Goal: Information Seeking & Learning: Learn about a topic

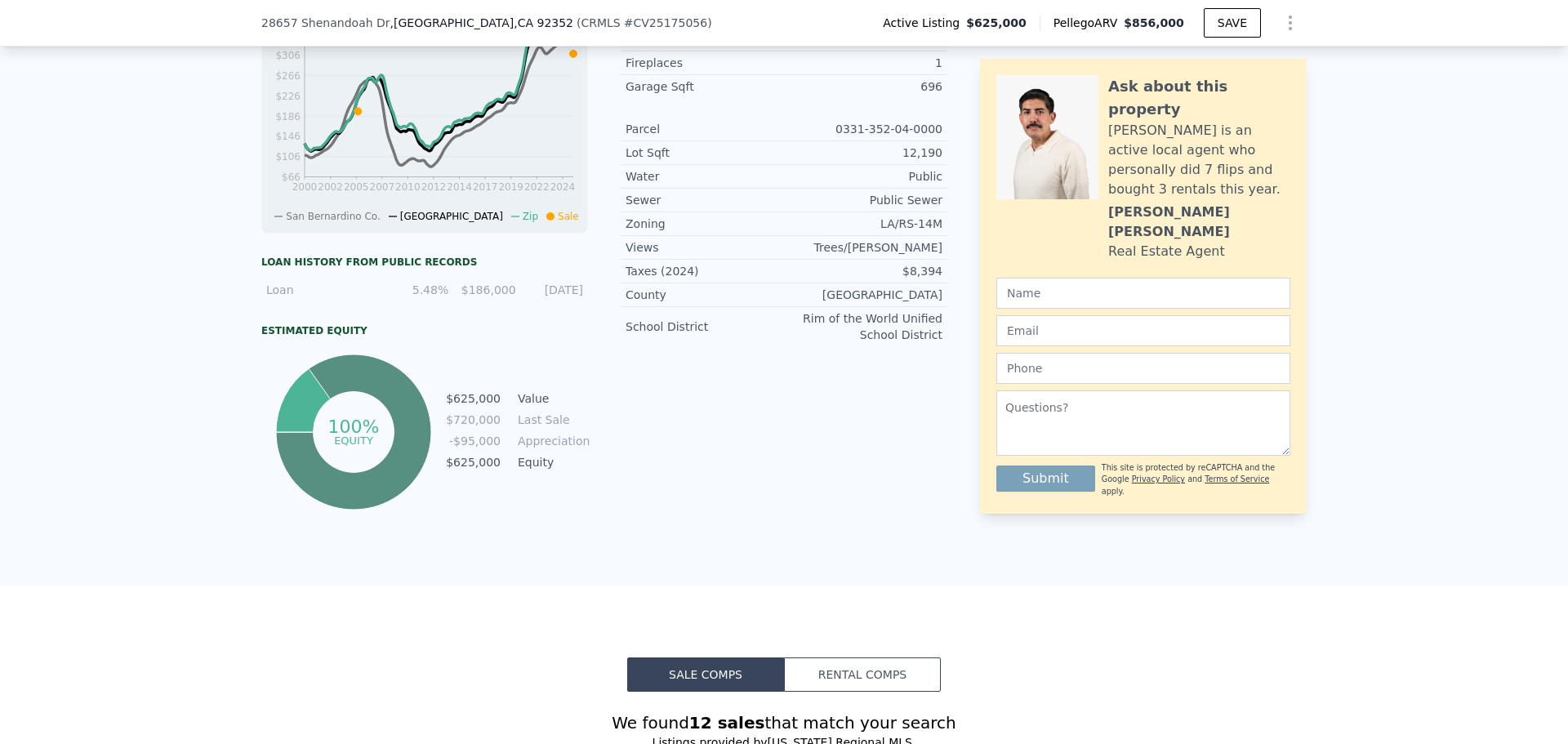
scroll to position [893, 0]
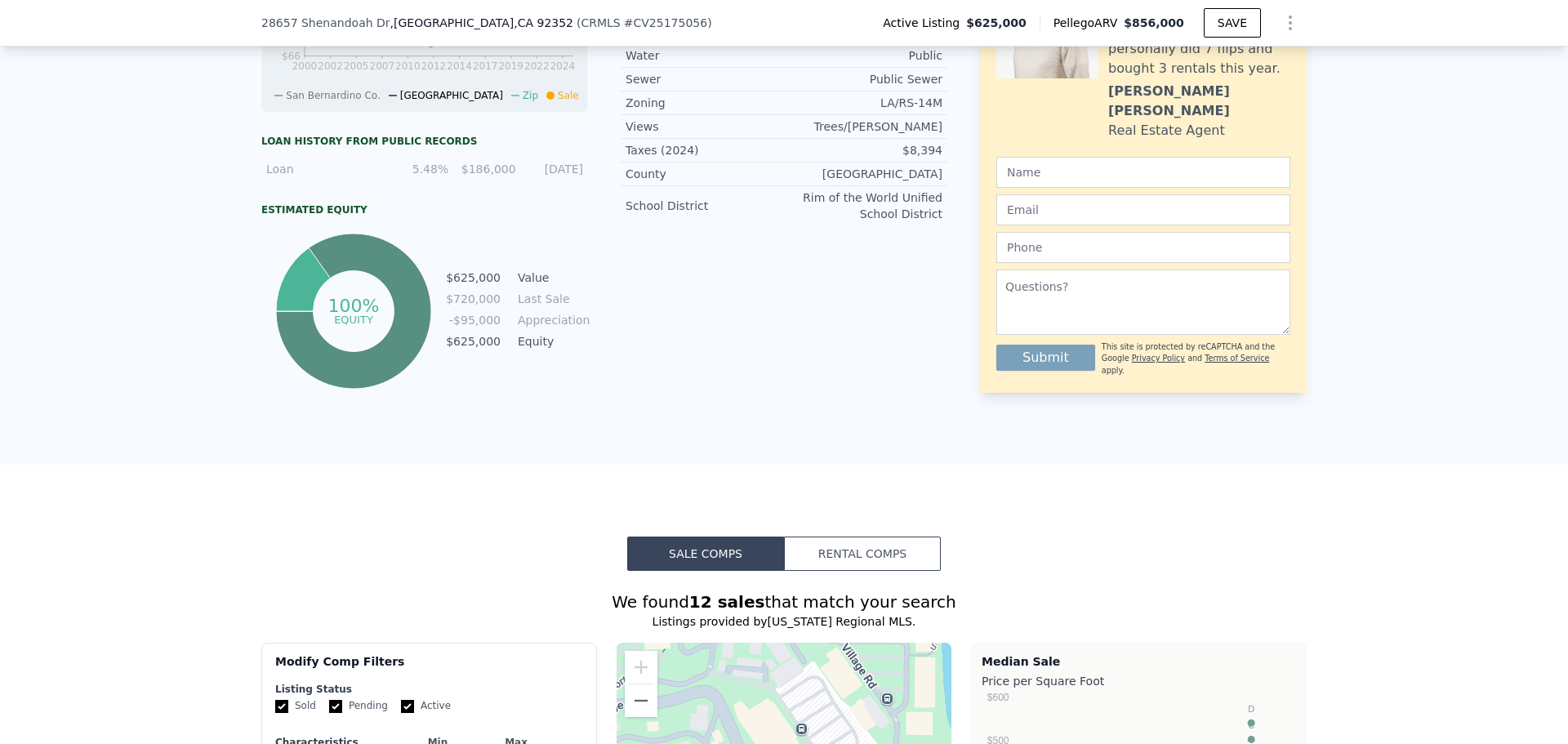
click at [880, 561] on button "Rental Comps" at bounding box center [863, 554] width 157 height 35
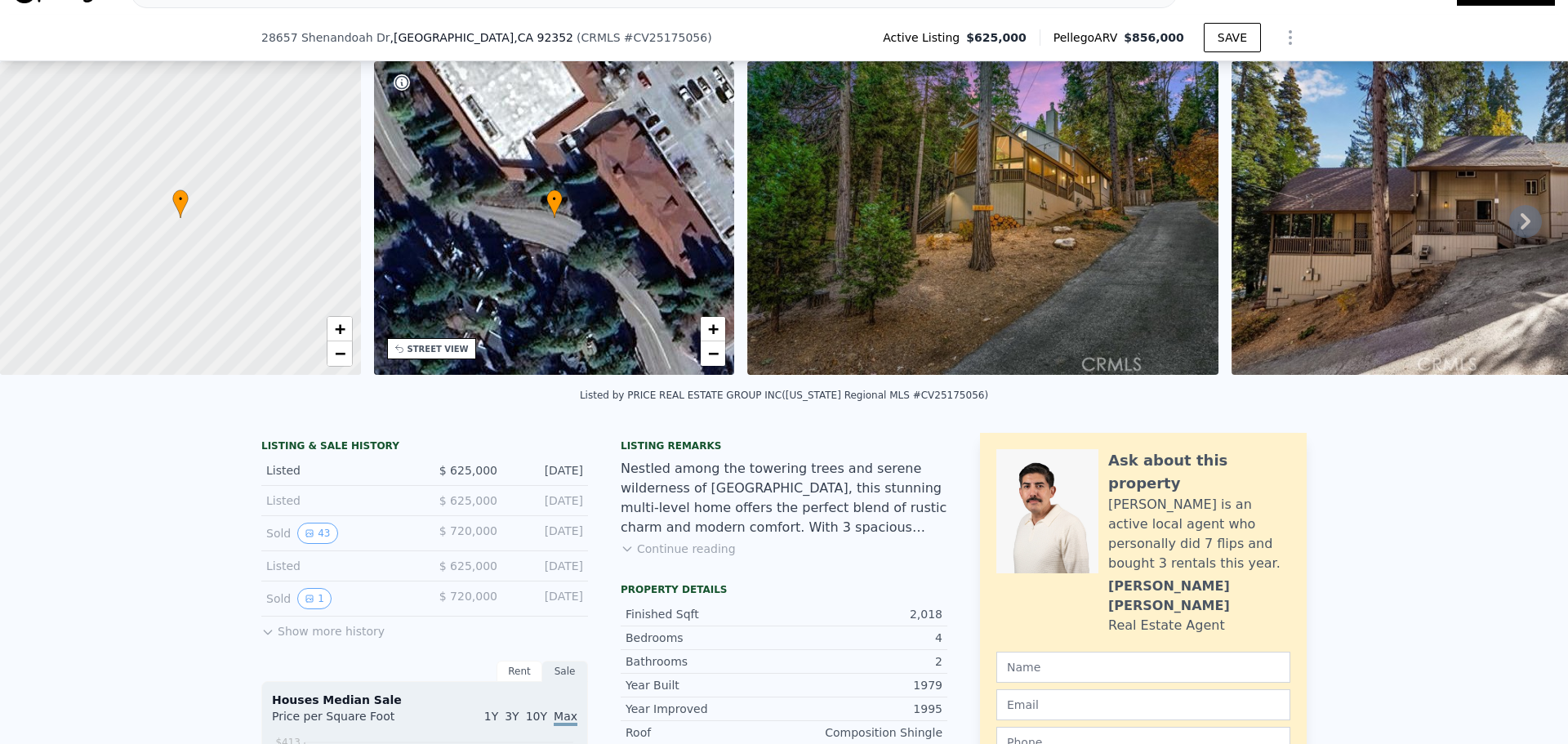
scroll to position [402, 0]
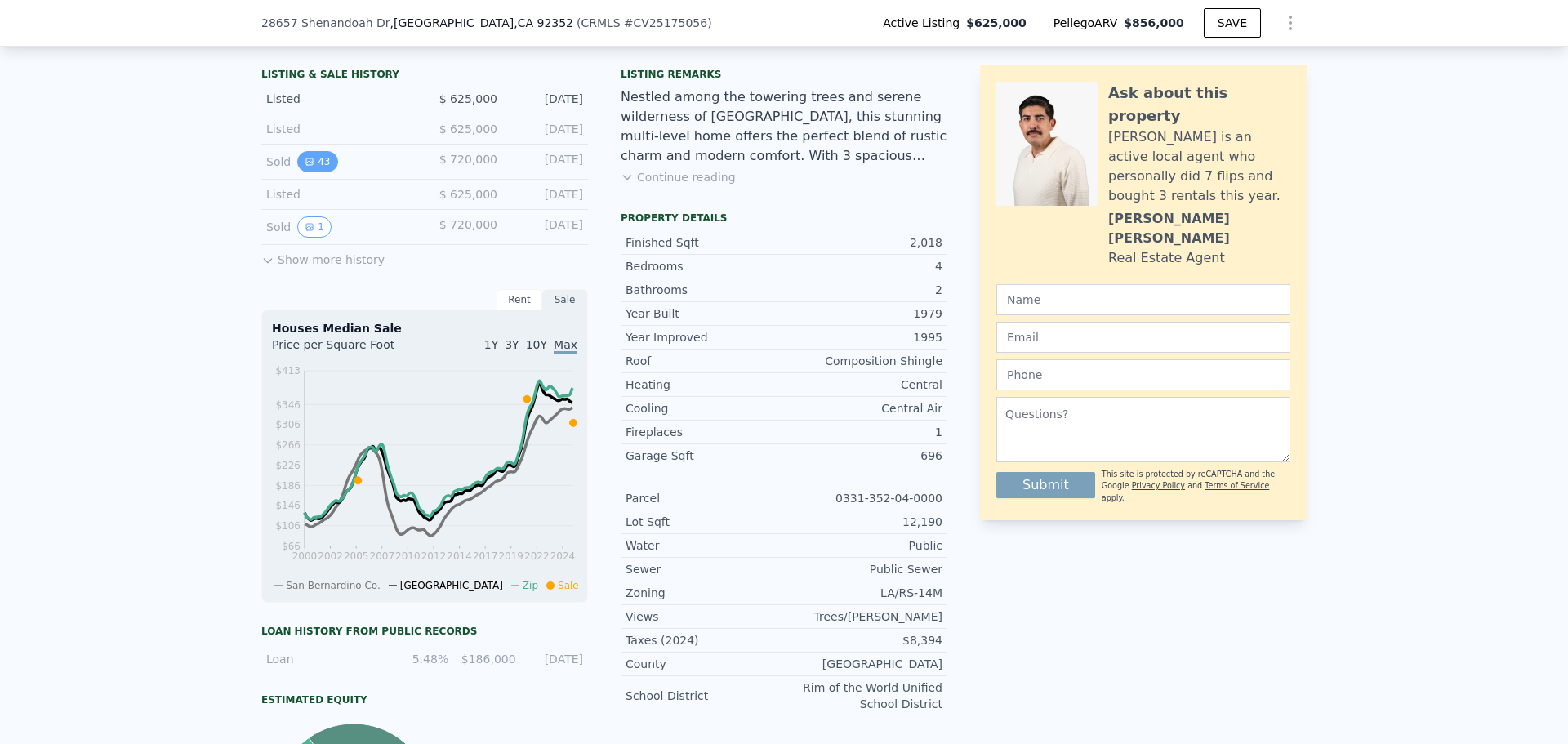
click at [309, 169] on button "43" at bounding box center [317, 161] width 40 height 21
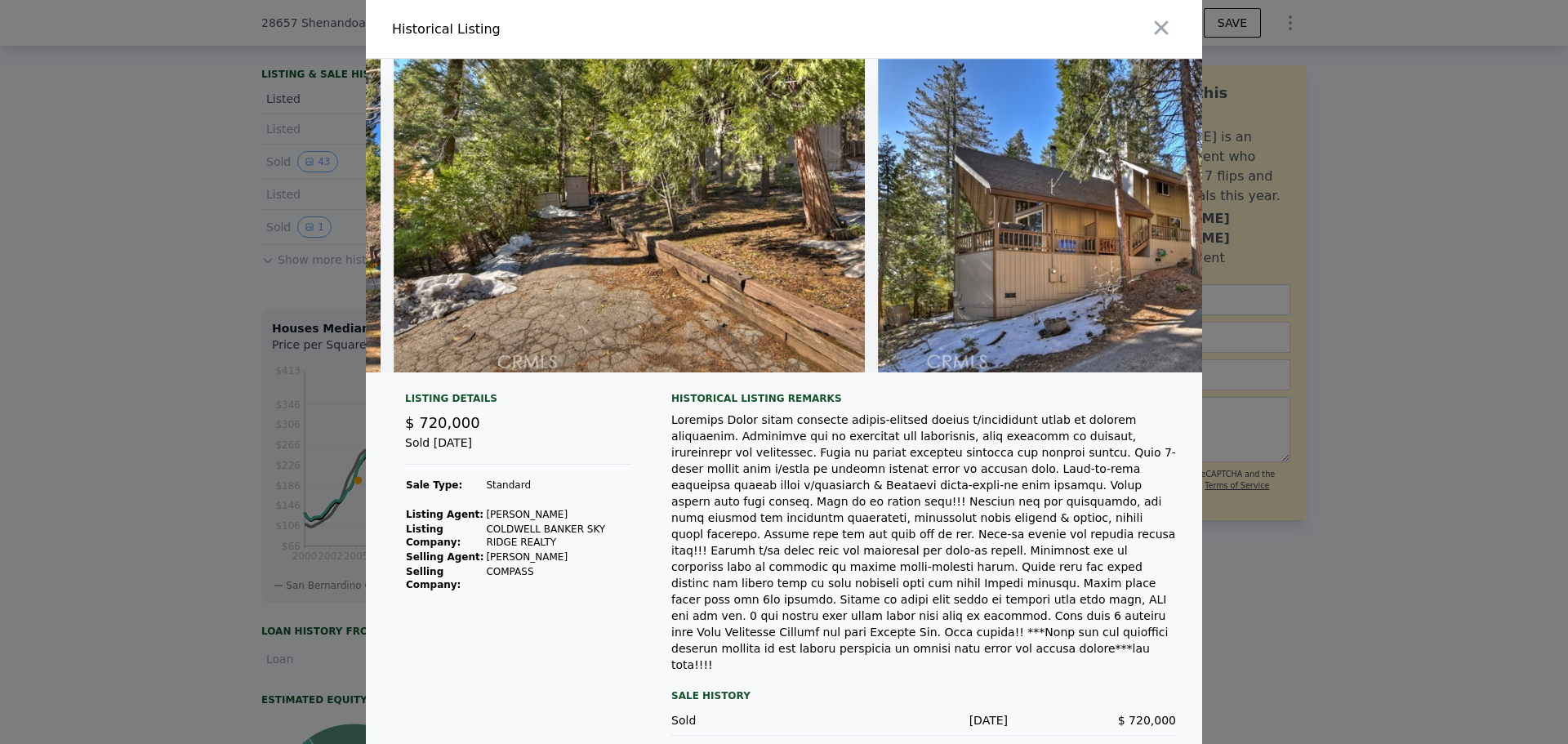
scroll to position [0, 19843]
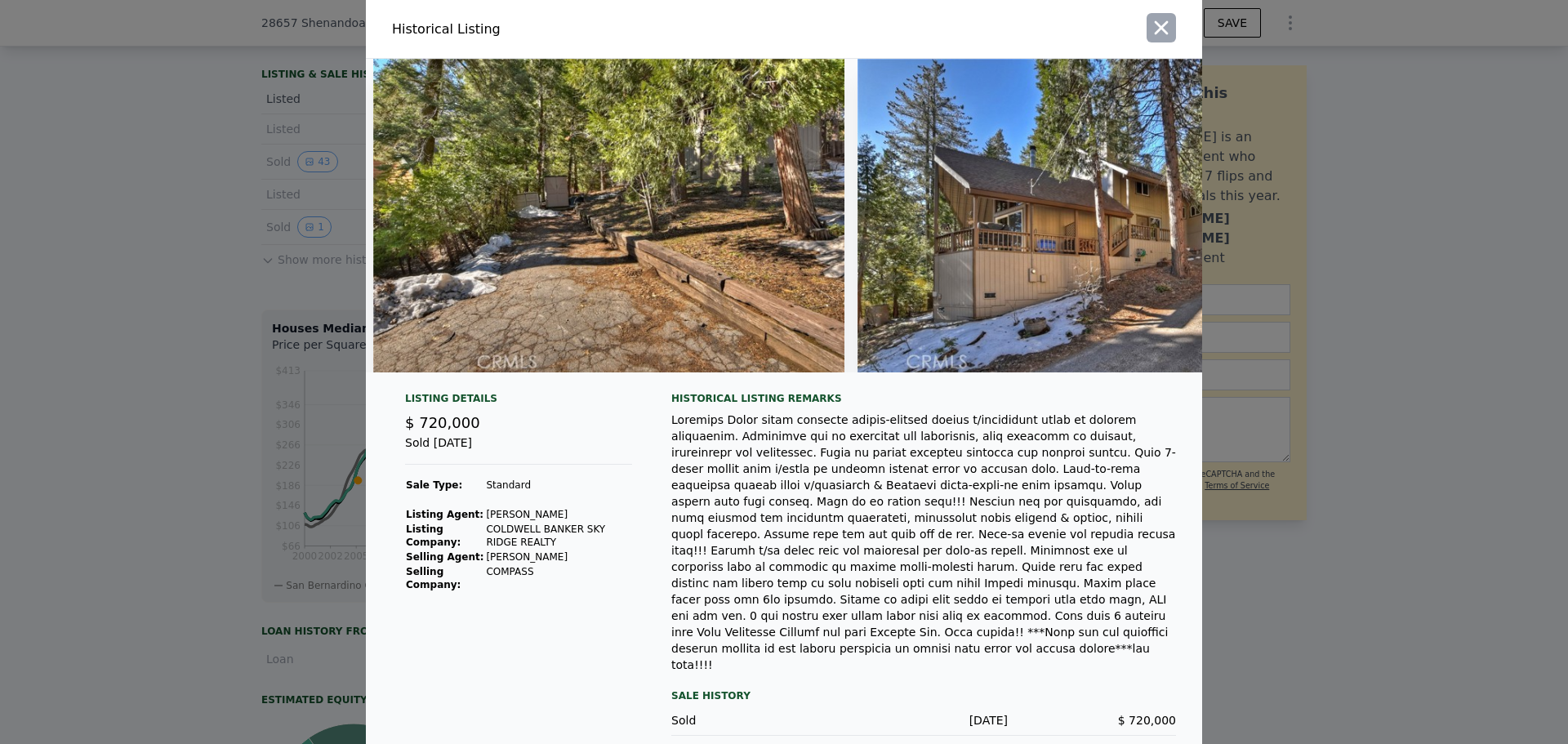
click at [1150, 25] on icon "button" at bounding box center [1161, 27] width 23 height 23
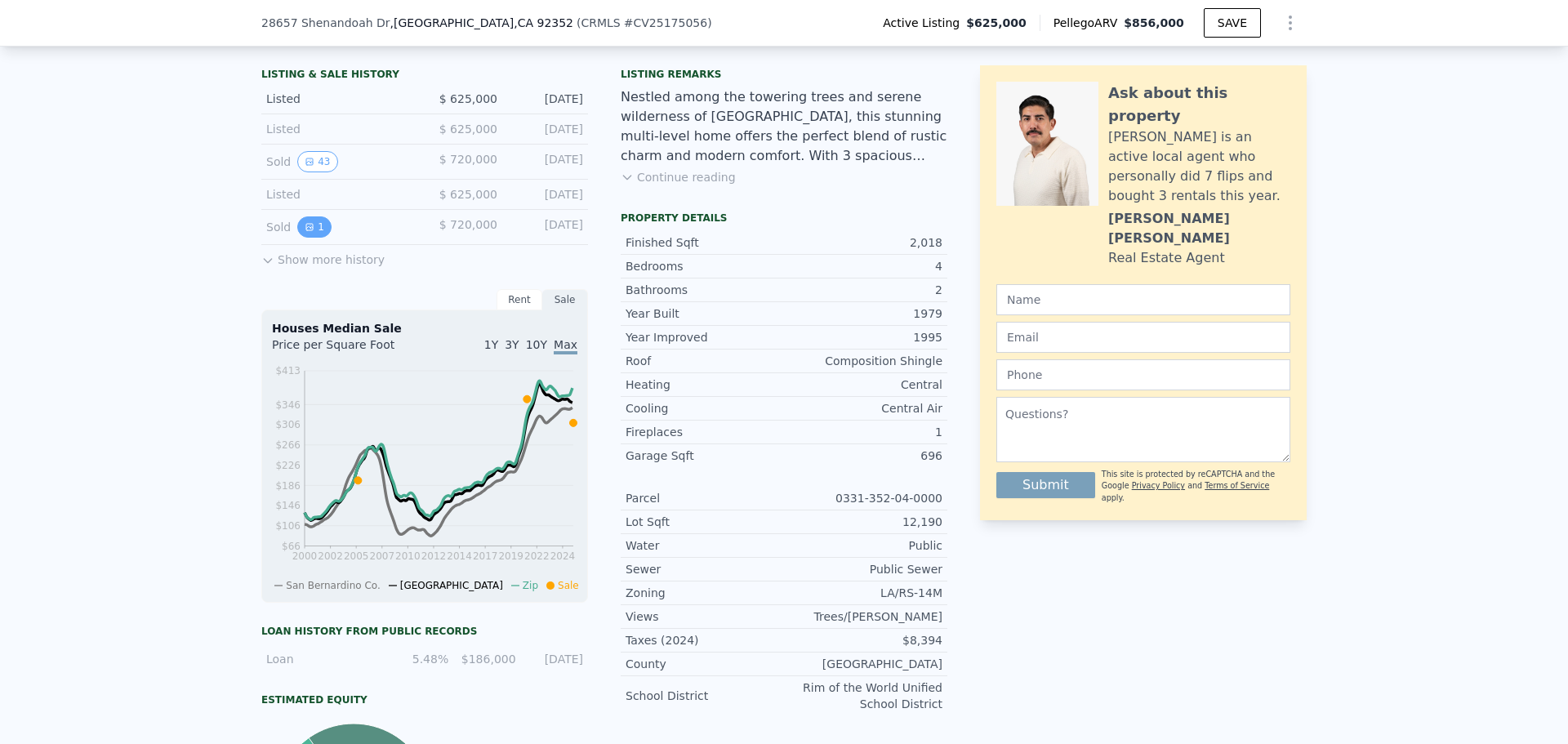
click at [306, 230] on icon "View historical data" at bounding box center [309, 227] width 7 height 7
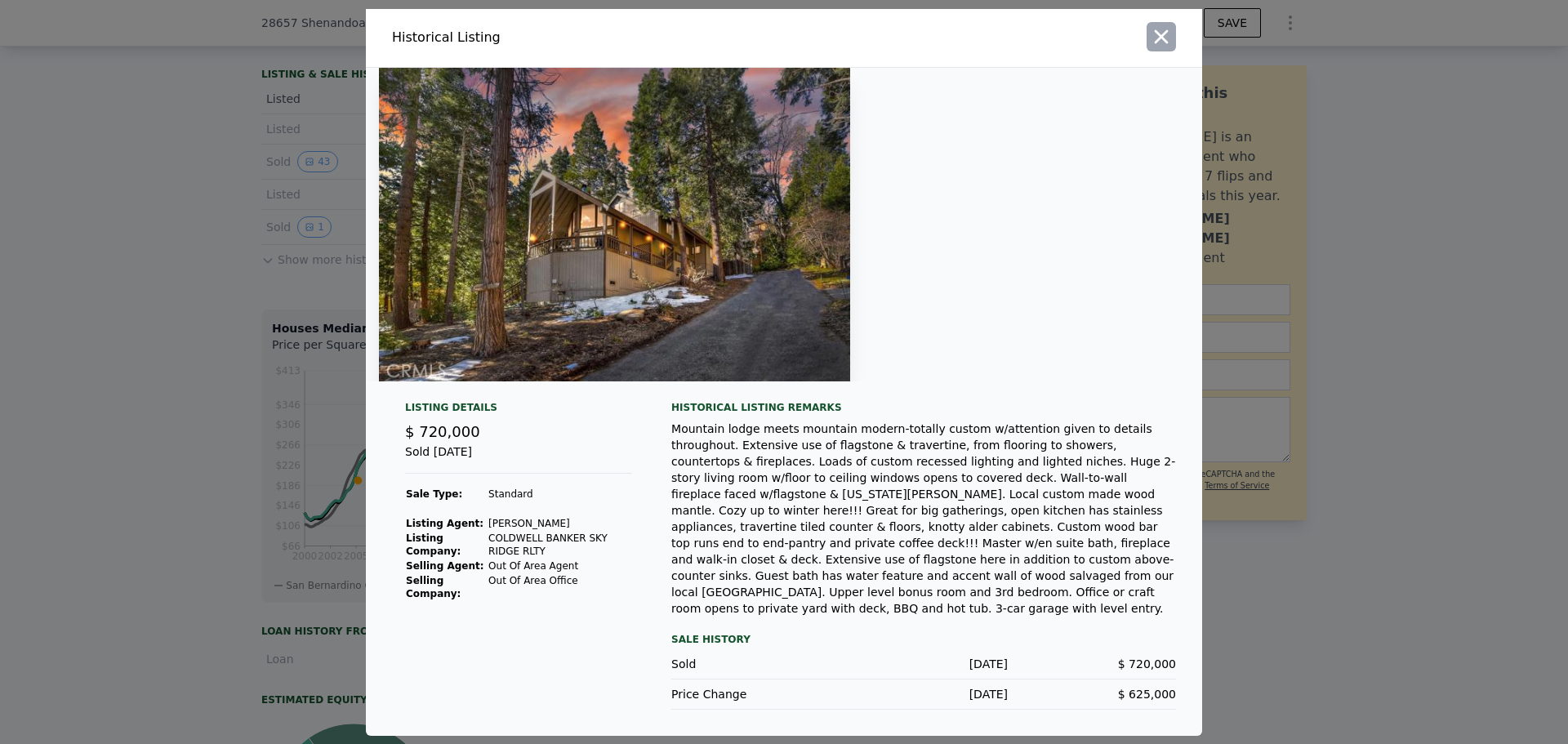
click at [1163, 43] on icon "button" at bounding box center [1161, 36] width 14 height 14
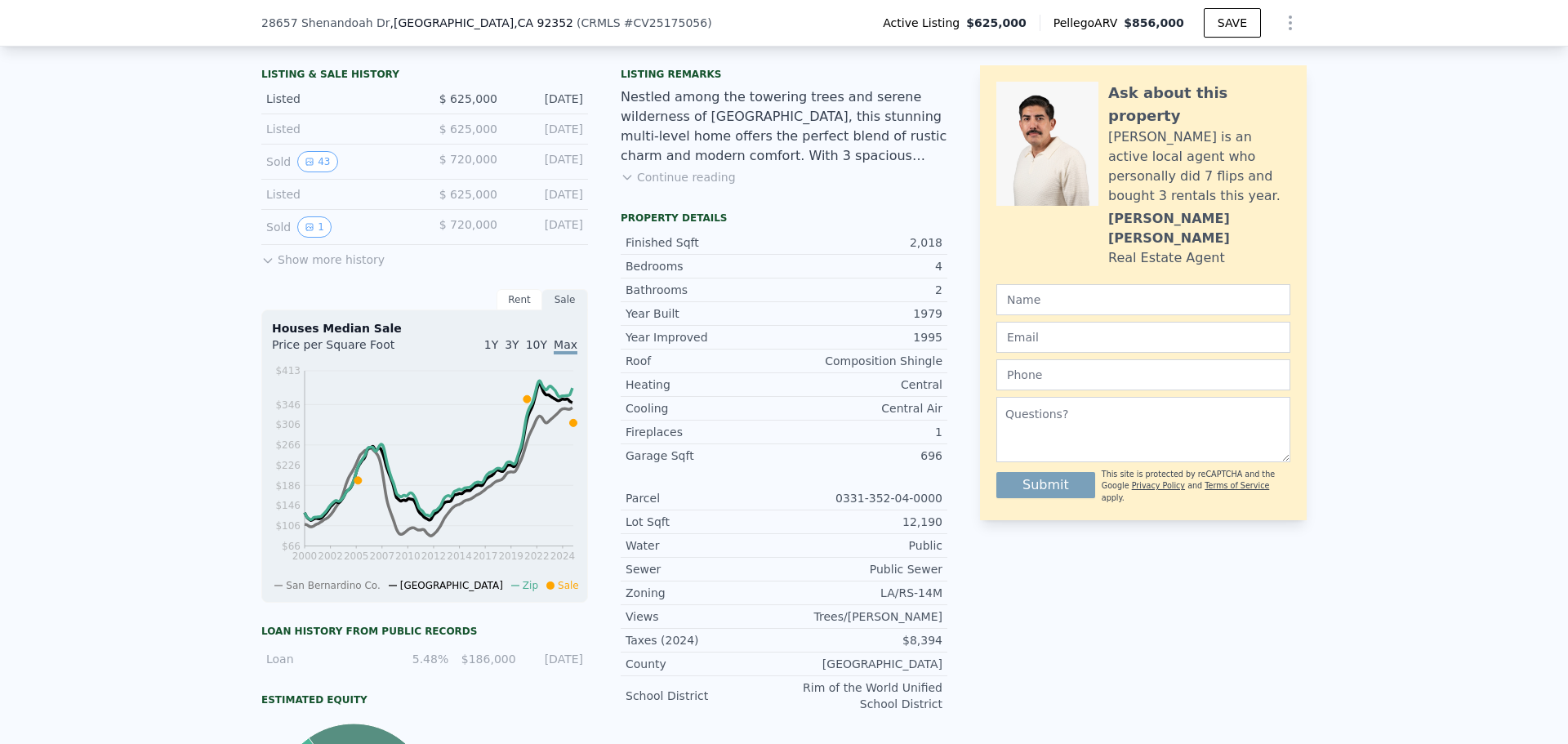
scroll to position [321, 0]
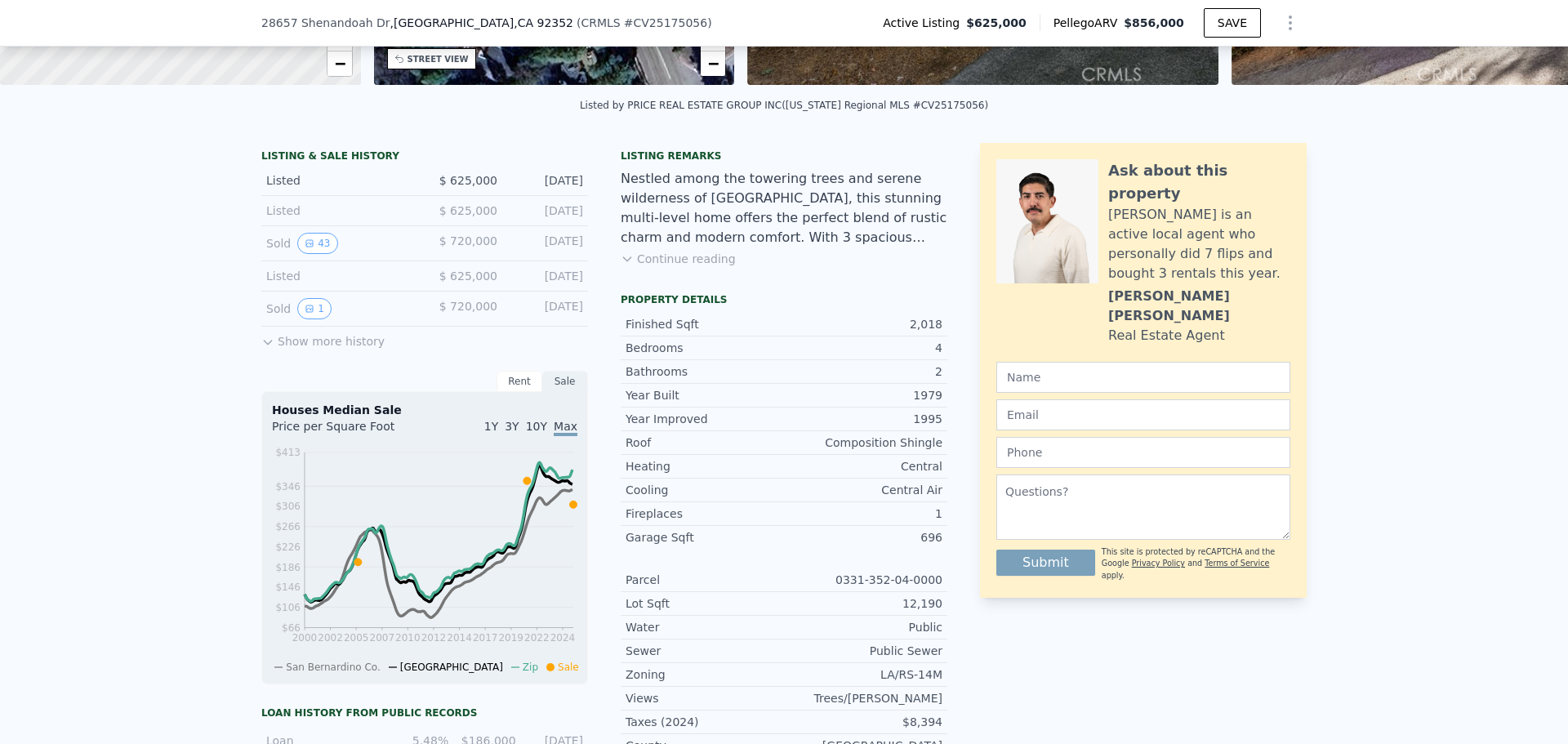
click at [324, 350] on button "Show more history" at bounding box center [323, 337] width 123 height 23
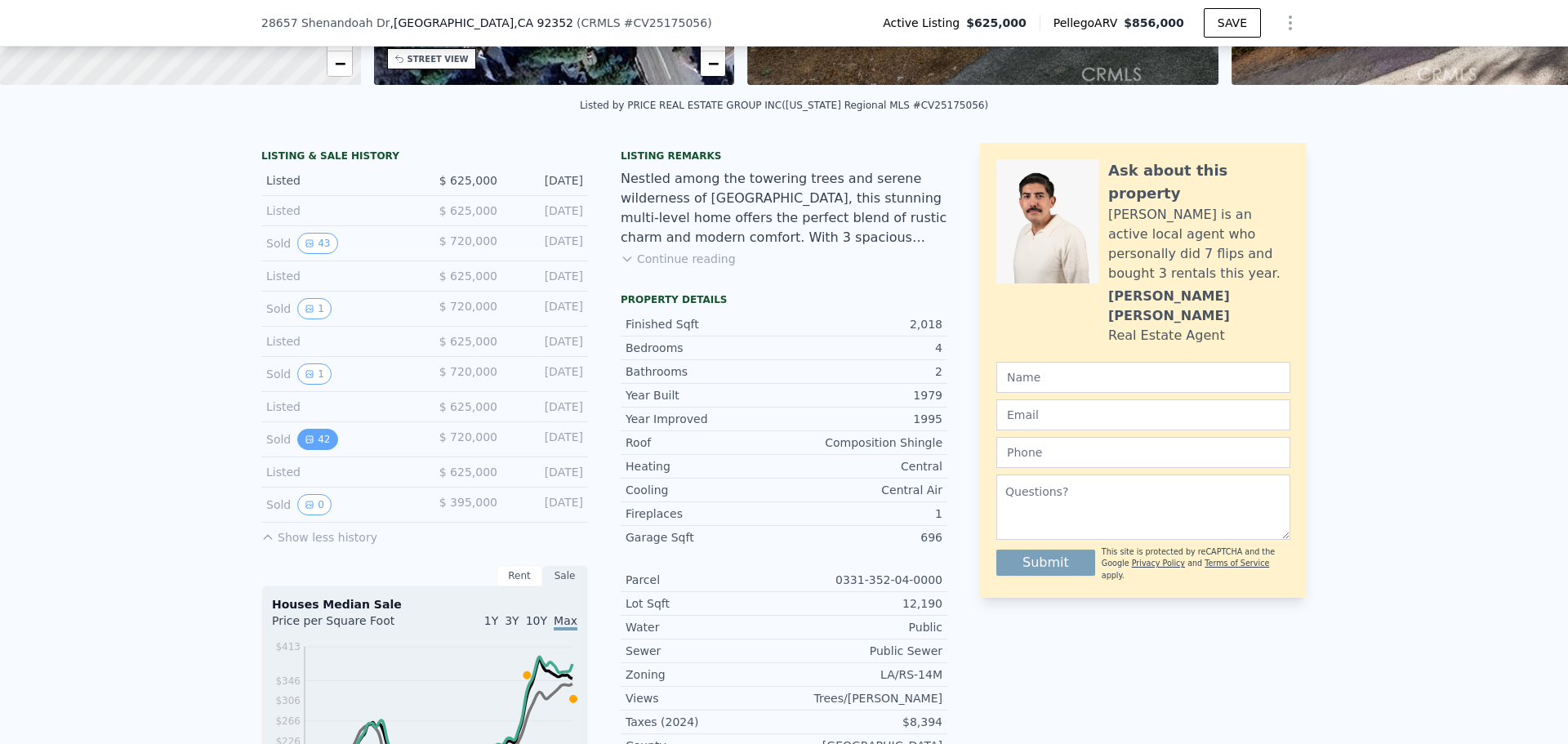
click at [306, 443] on icon "View historical data" at bounding box center [309, 440] width 7 height 7
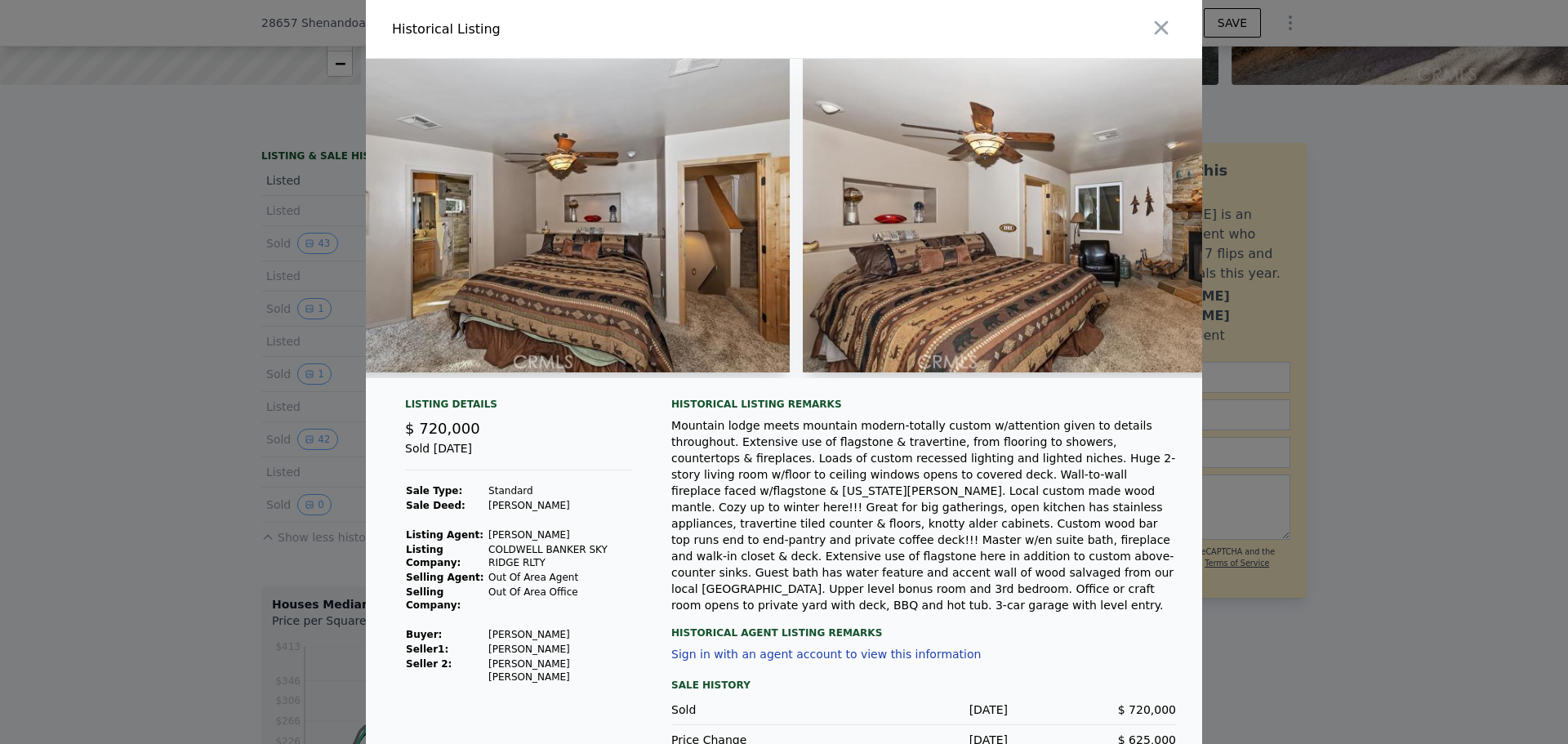
scroll to position [0, 0]
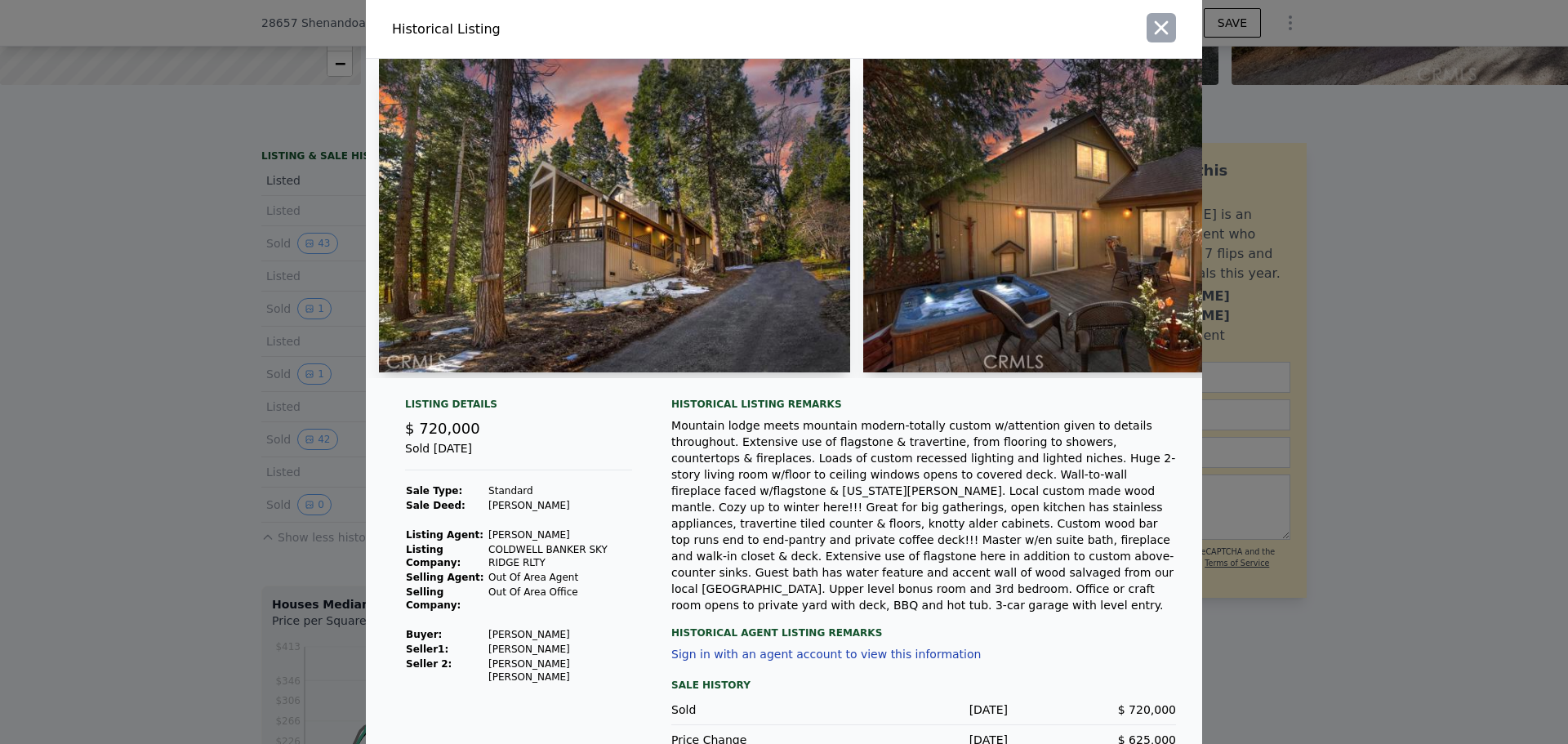
click at [1165, 30] on icon "button" at bounding box center [1161, 27] width 23 height 23
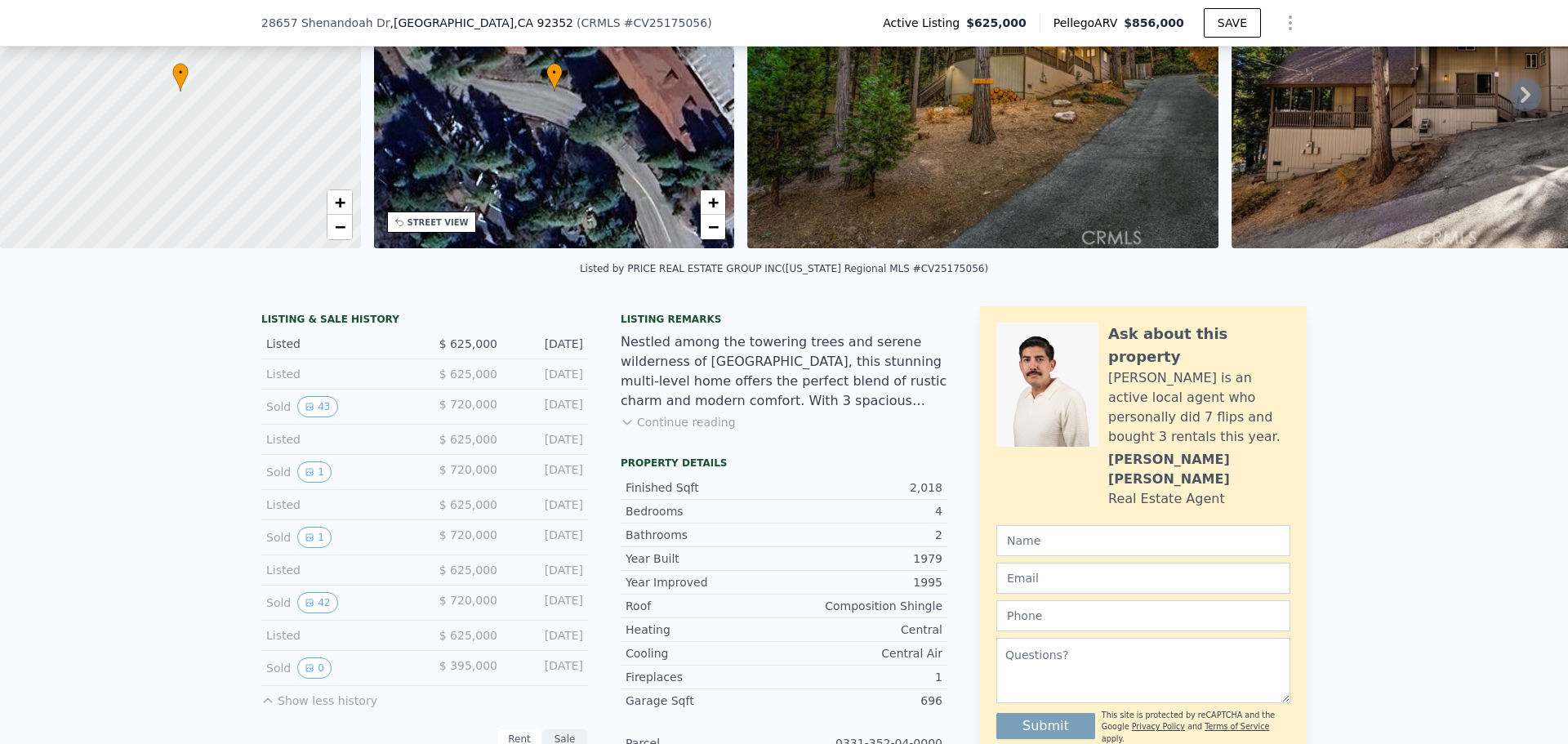
scroll to position [239, 0]
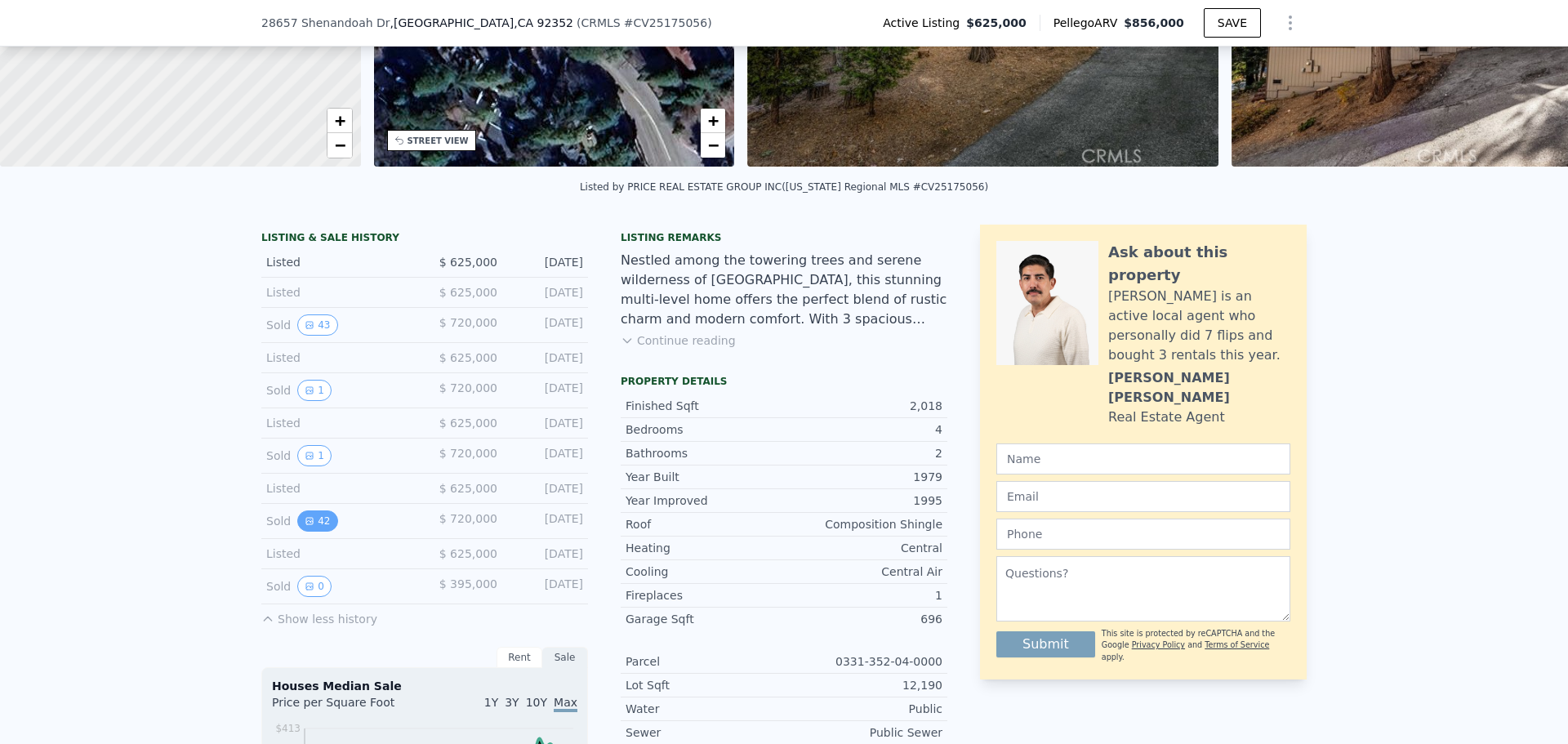
click at [309, 527] on button "42" at bounding box center [317, 521] width 40 height 21
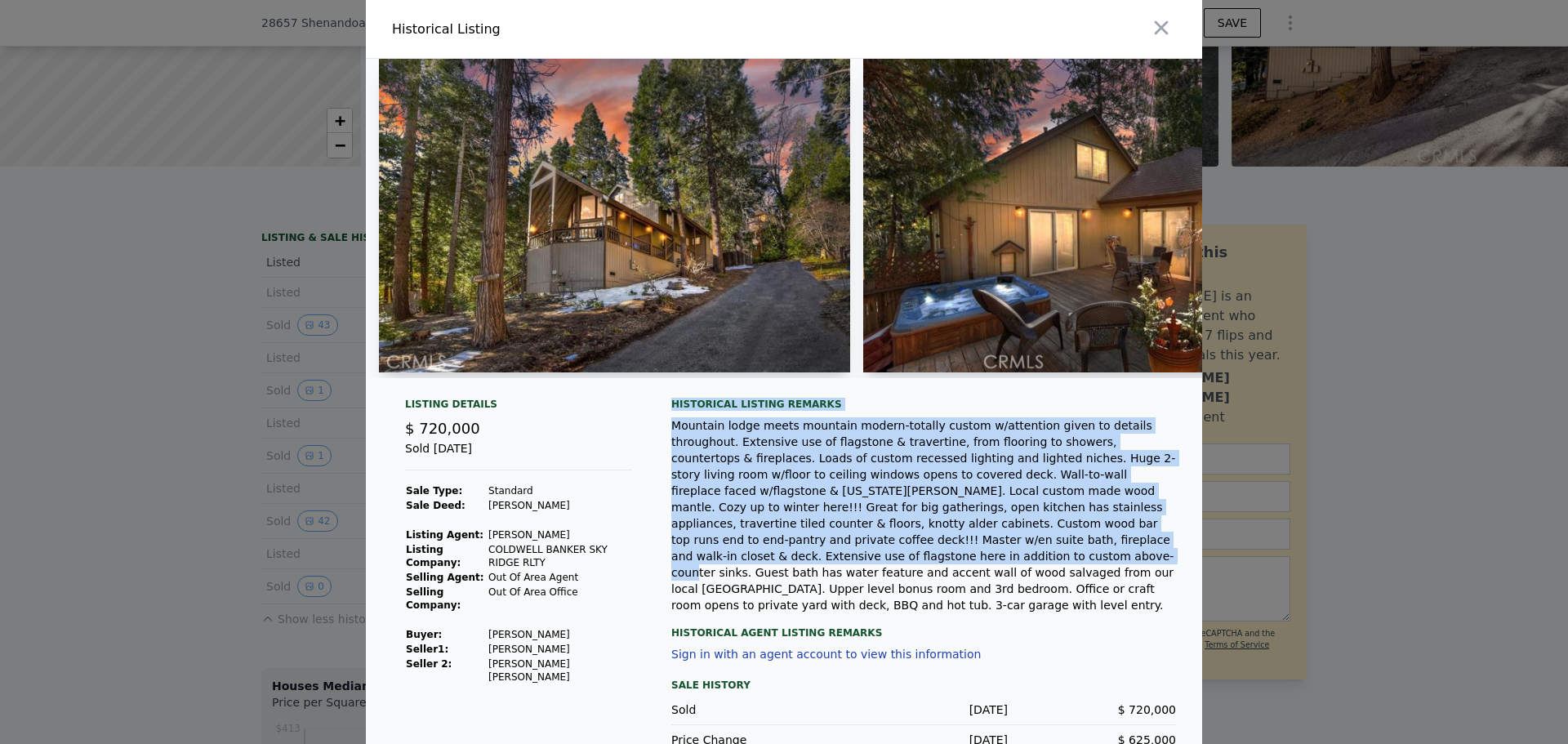
drag, startPoint x: 937, startPoint y: 554, endPoint x: 669, endPoint y: 418, distance: 300.5
click at [671, 418] on div "Historical Listing remarks Mountain lodge meets mountain modern-totally custom …" at bounding box center [923, 506] width 505 height 216
copy div "Historical Listing remarks Mountain lodge meets mountain modern-totally custom …"
click at [691, 229] on img at bounding box center [615, 216] width 472 height 314
click at [478, 281] on img at bounding box center [615, 216] width 472 height 314
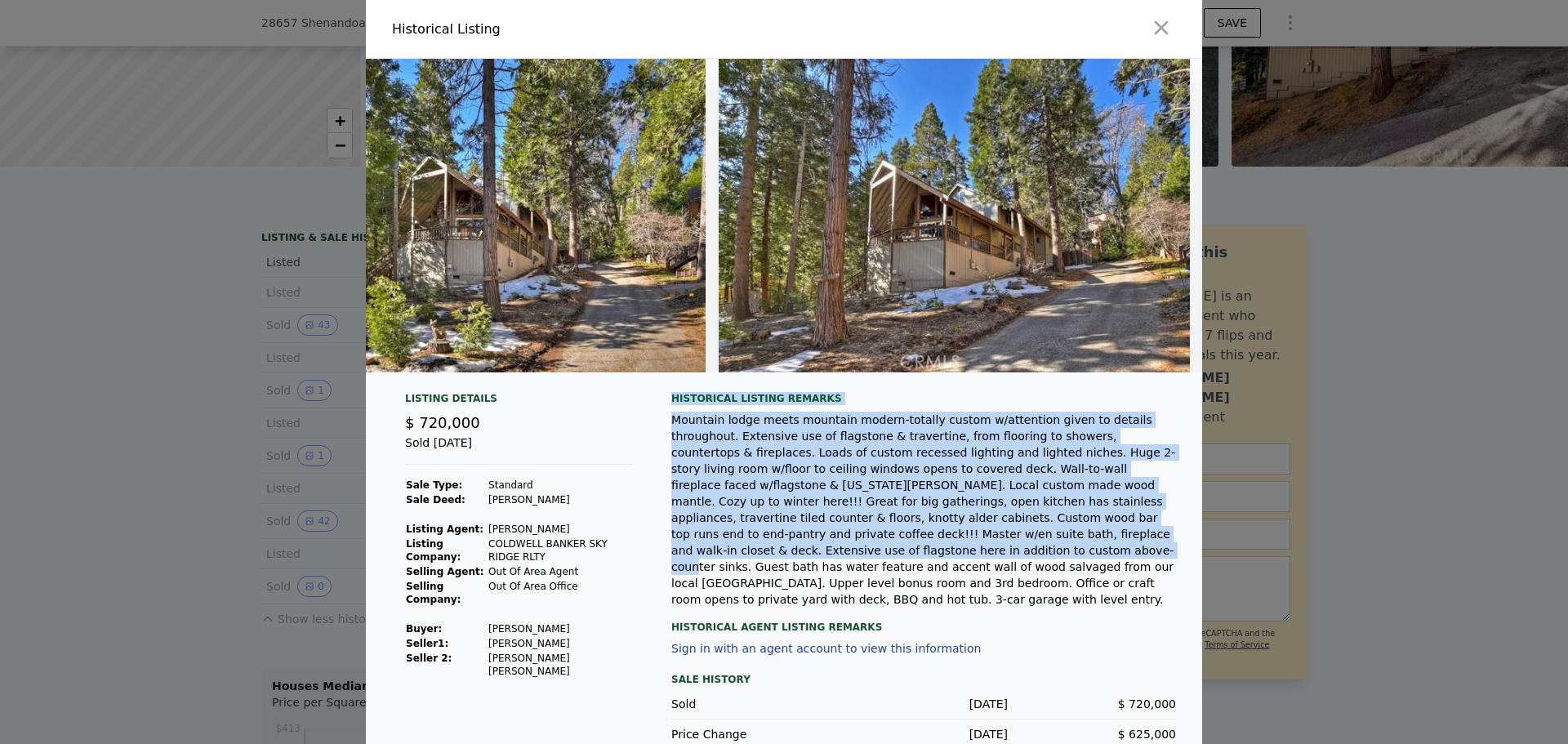
scroll to position [0, 19509]
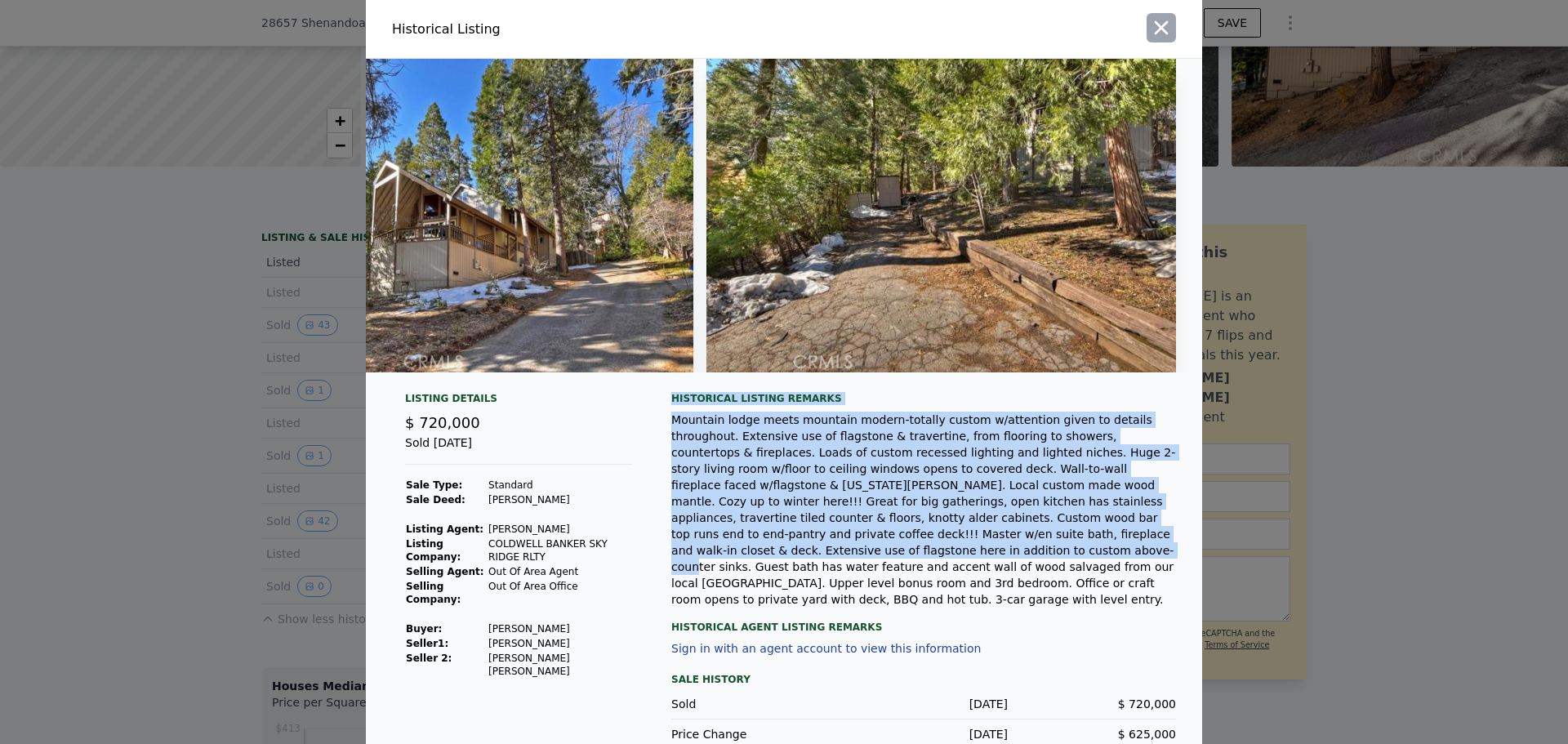
click at [1161, 23] on icon "button" at bounding box center [1161, 28] width 14 height 14
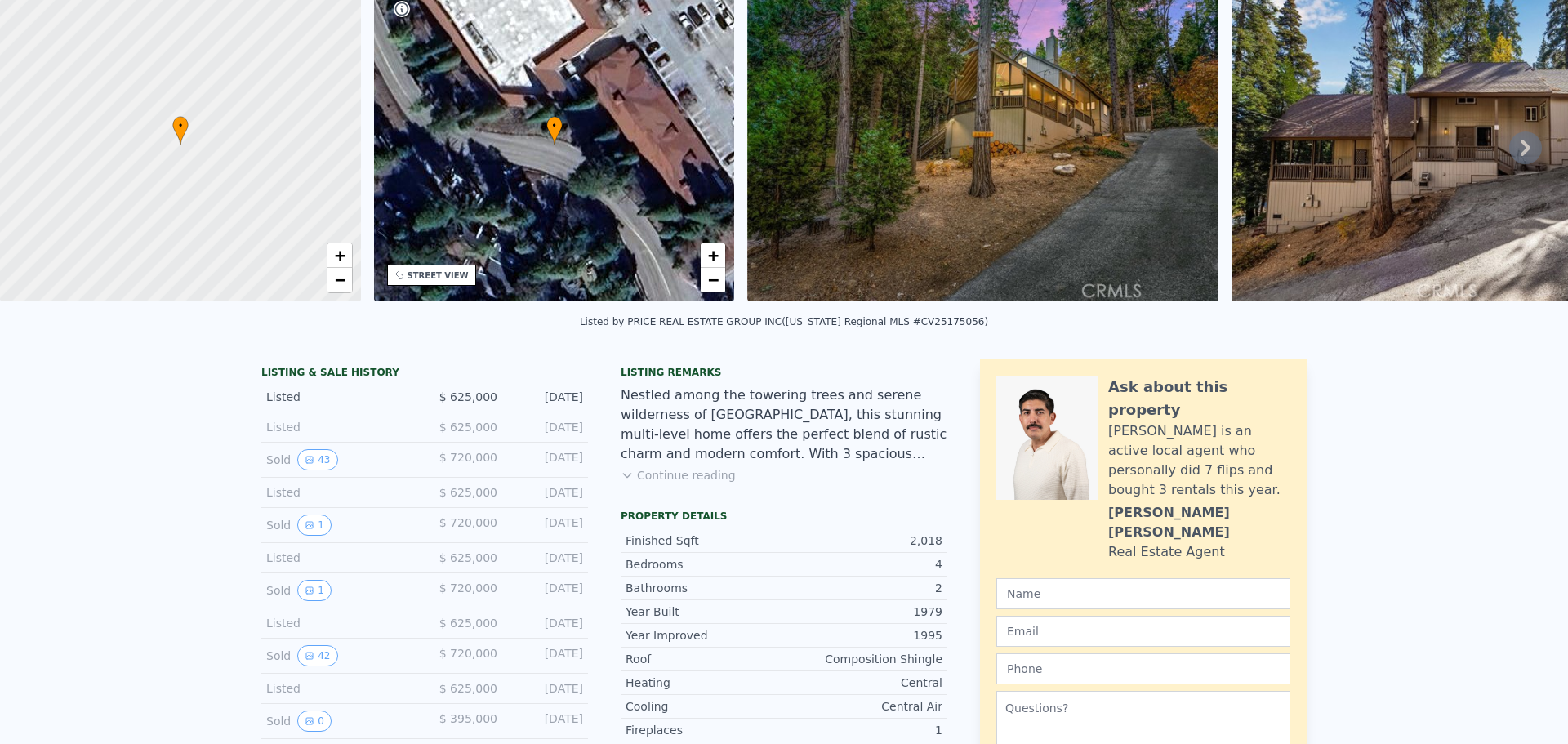
scroll to position [6, 0]
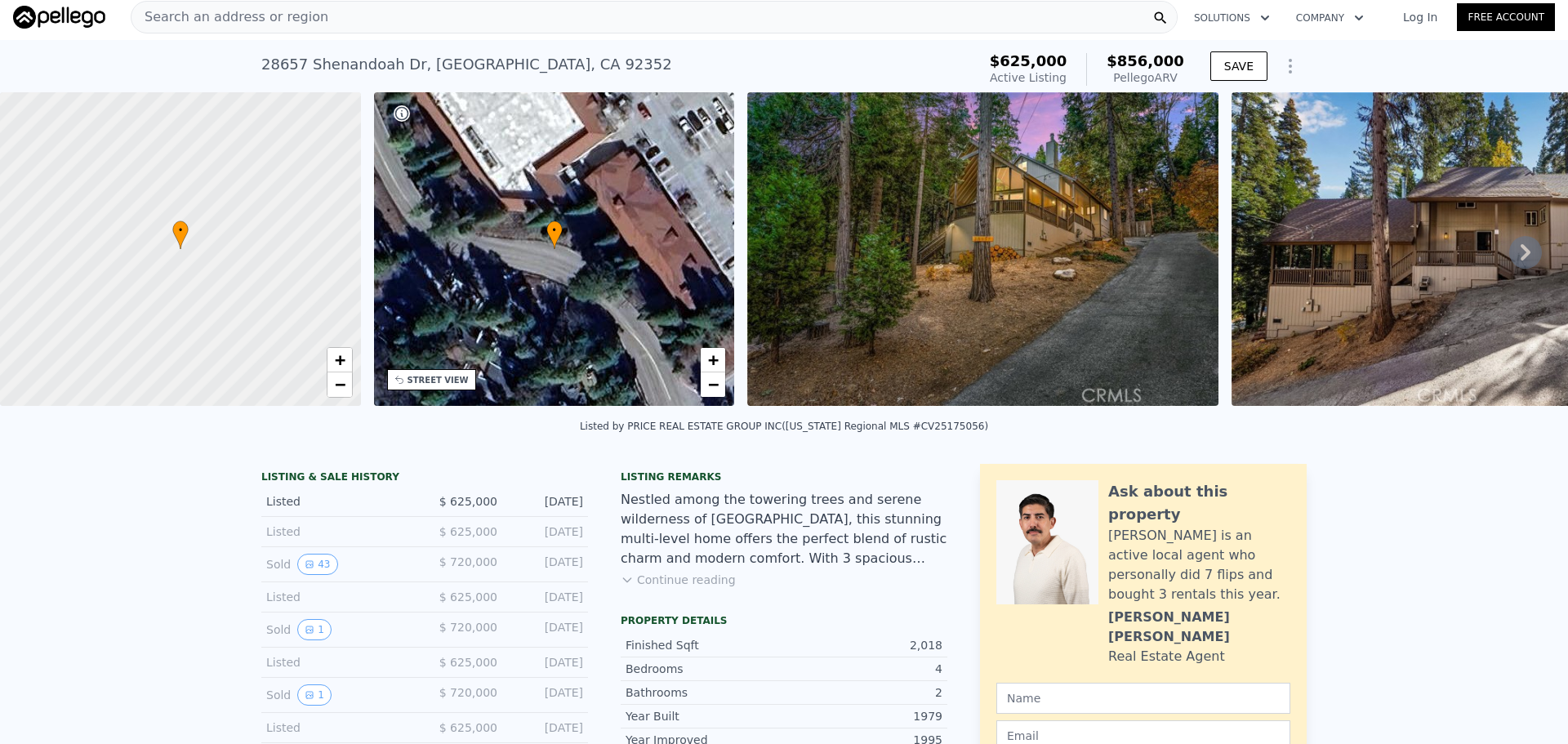
click at [221, 19] on span "Search an address or region" at bounding box center [230, 17] width 197 height 19
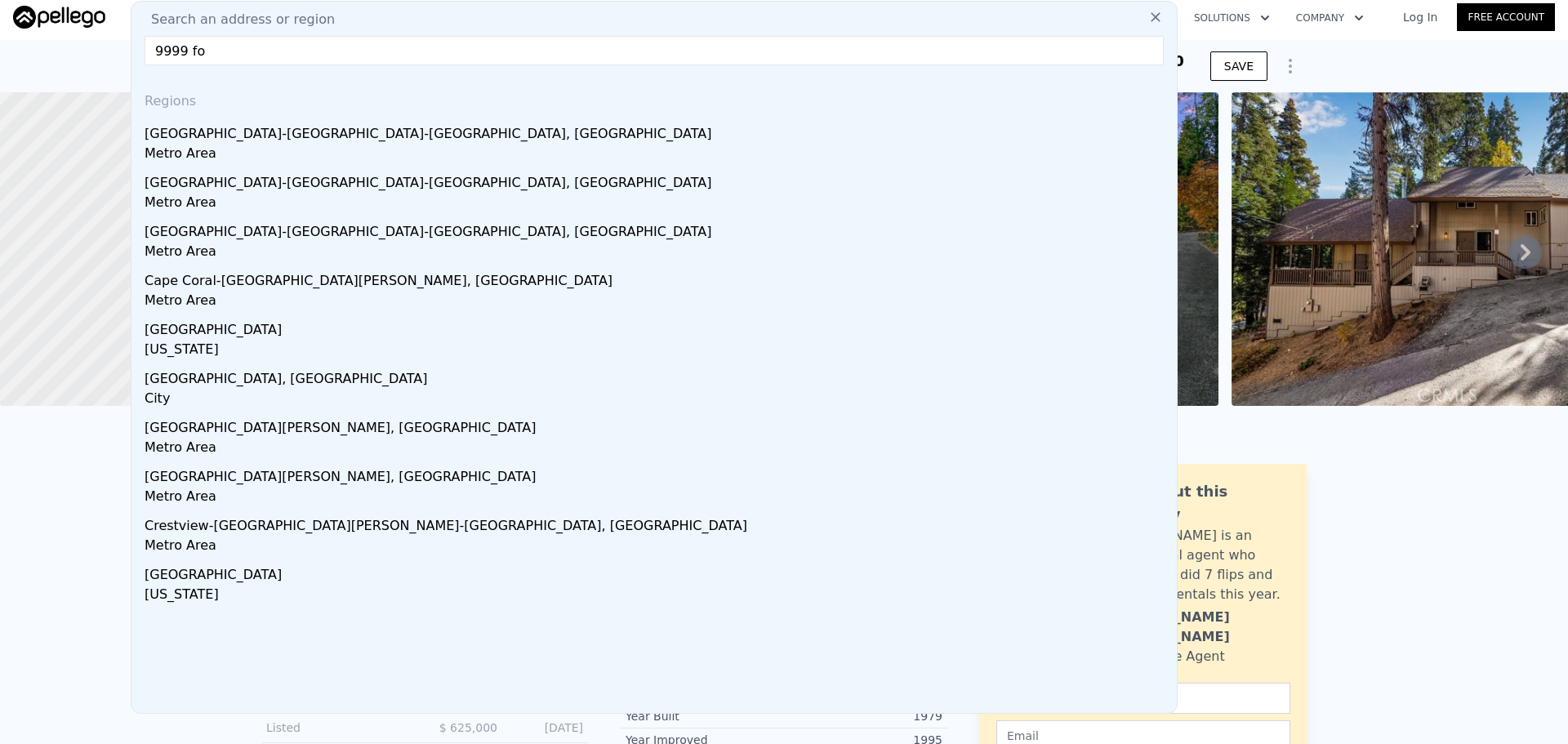
click at [212, 57] on input "9999 fo" at bounding box center [654, 51] width 1019 height 30
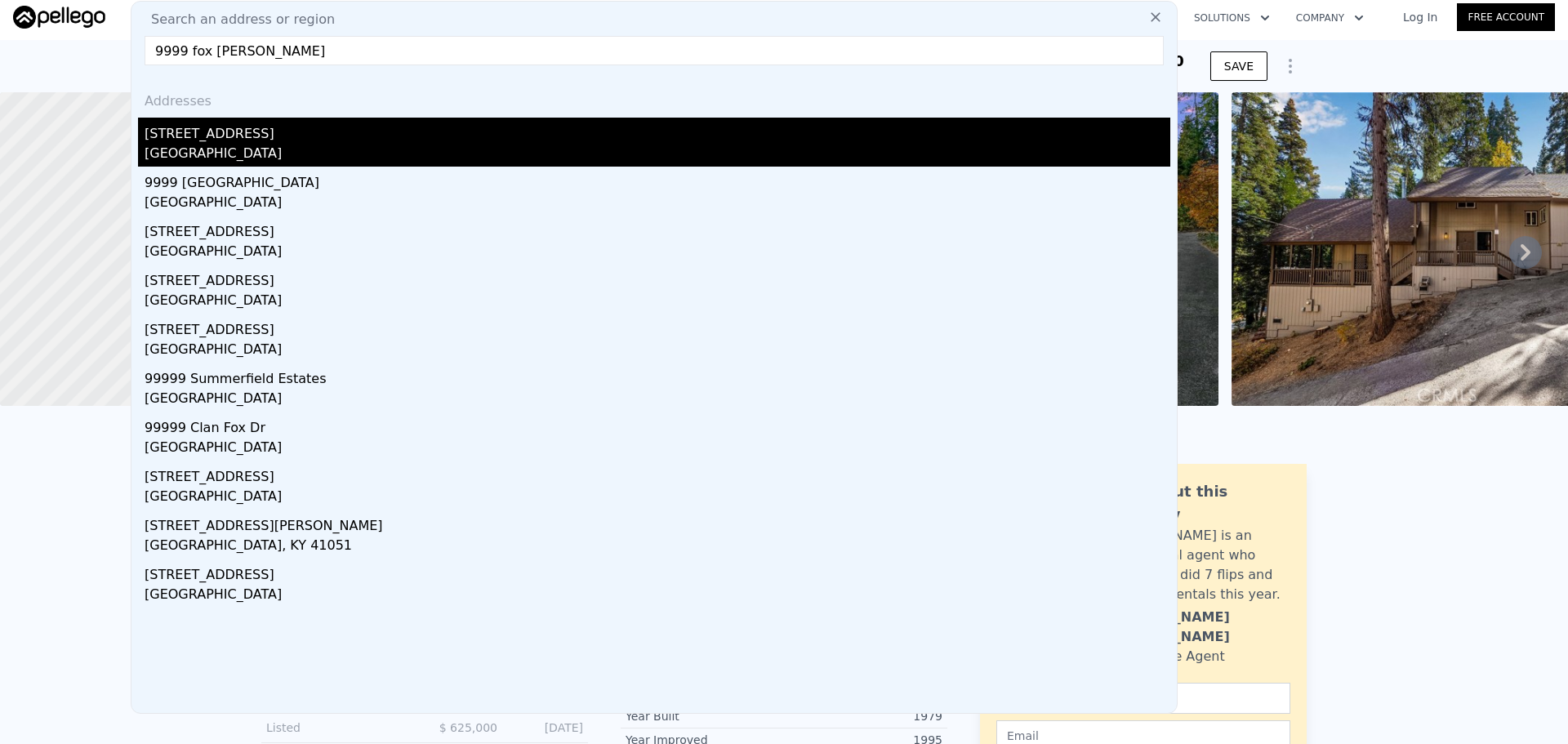
type input "9999 fox [PERSON_NAME]"
click at [198, 140] on div "[STREET_ADDRESS]" at bounding box center [658, 130] width 1026 height 26
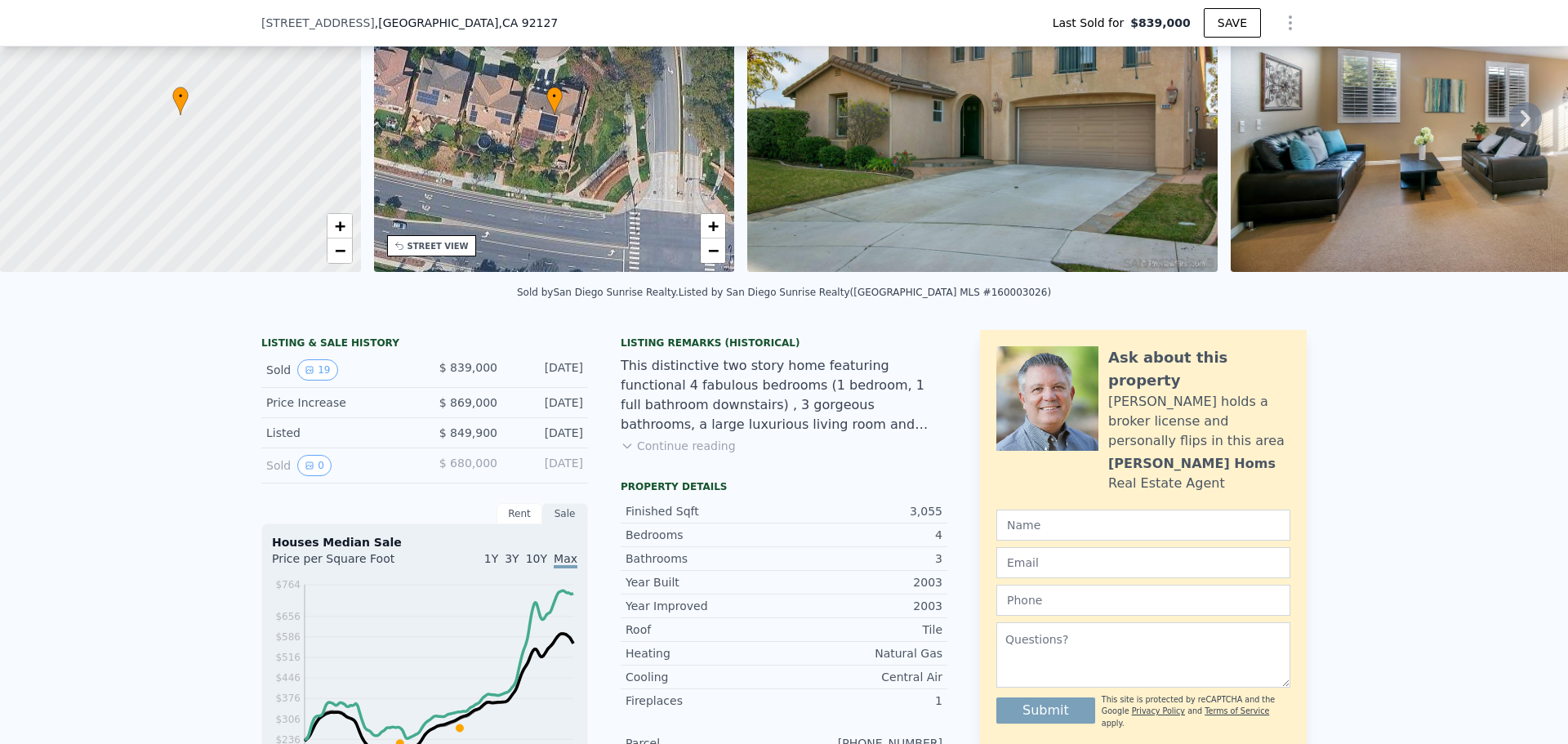
scroll to position [163, 0]
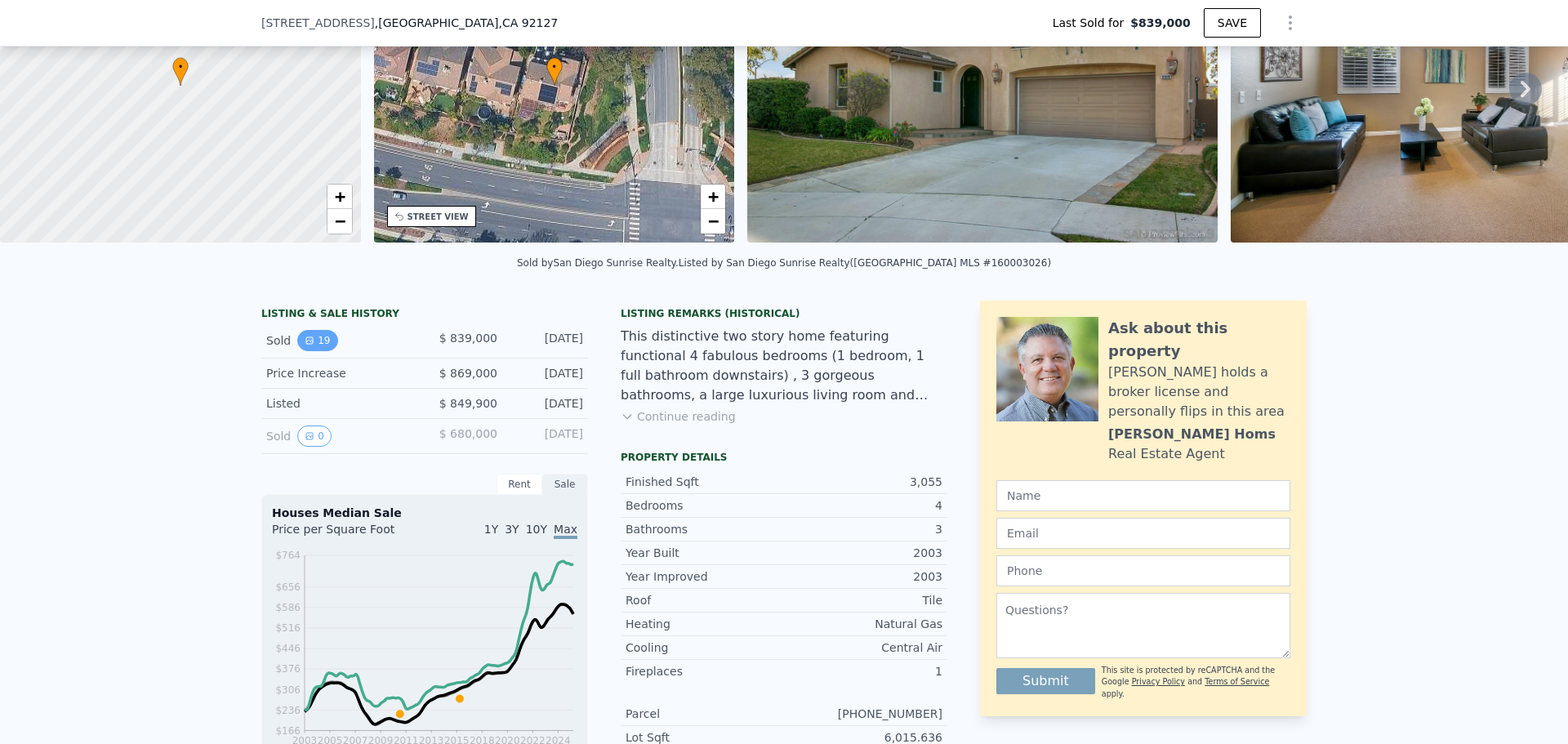
click at [306, 344] on icon "View historical data" at bounding box center [309, 341] width 7 height 7
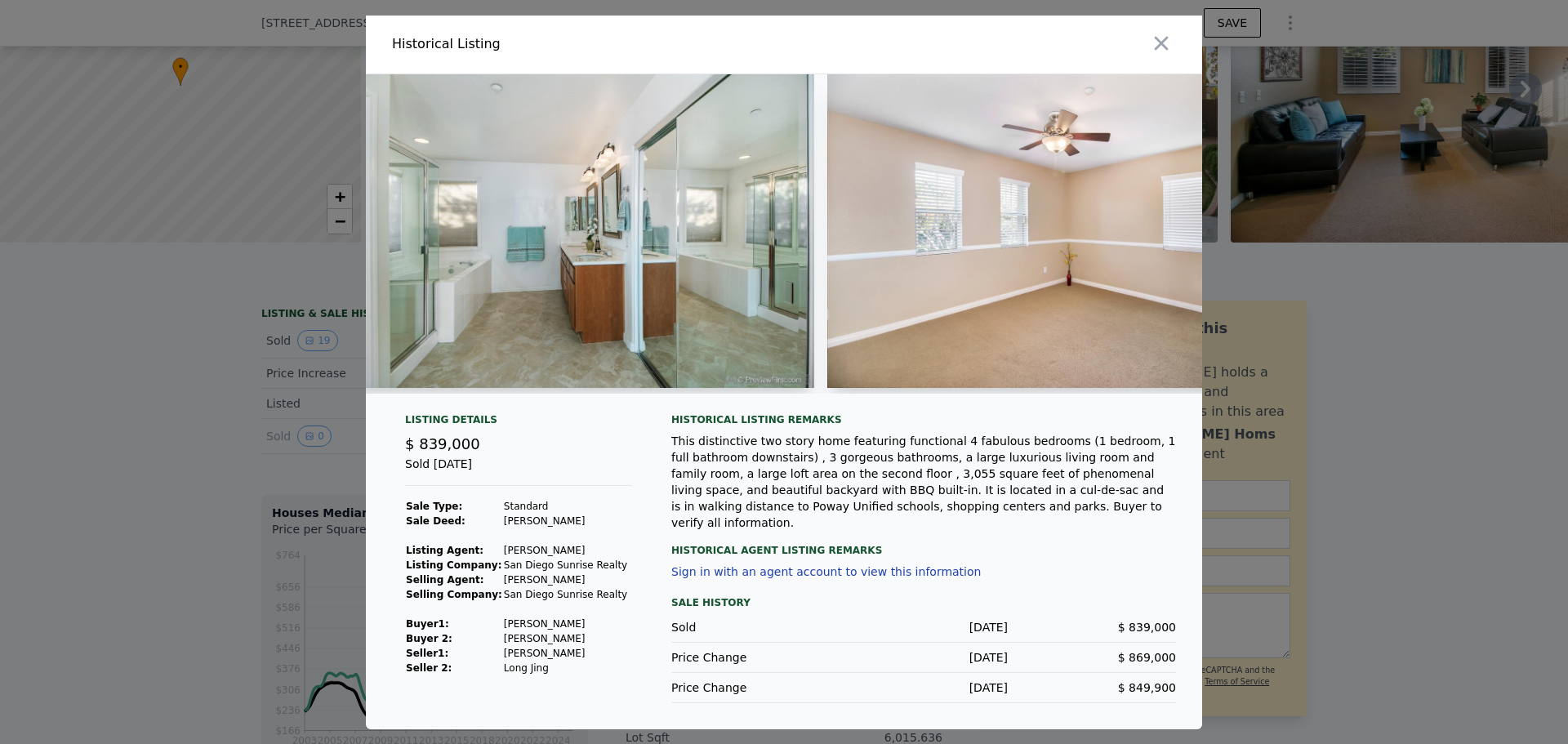
scroll to position [0, 5916]
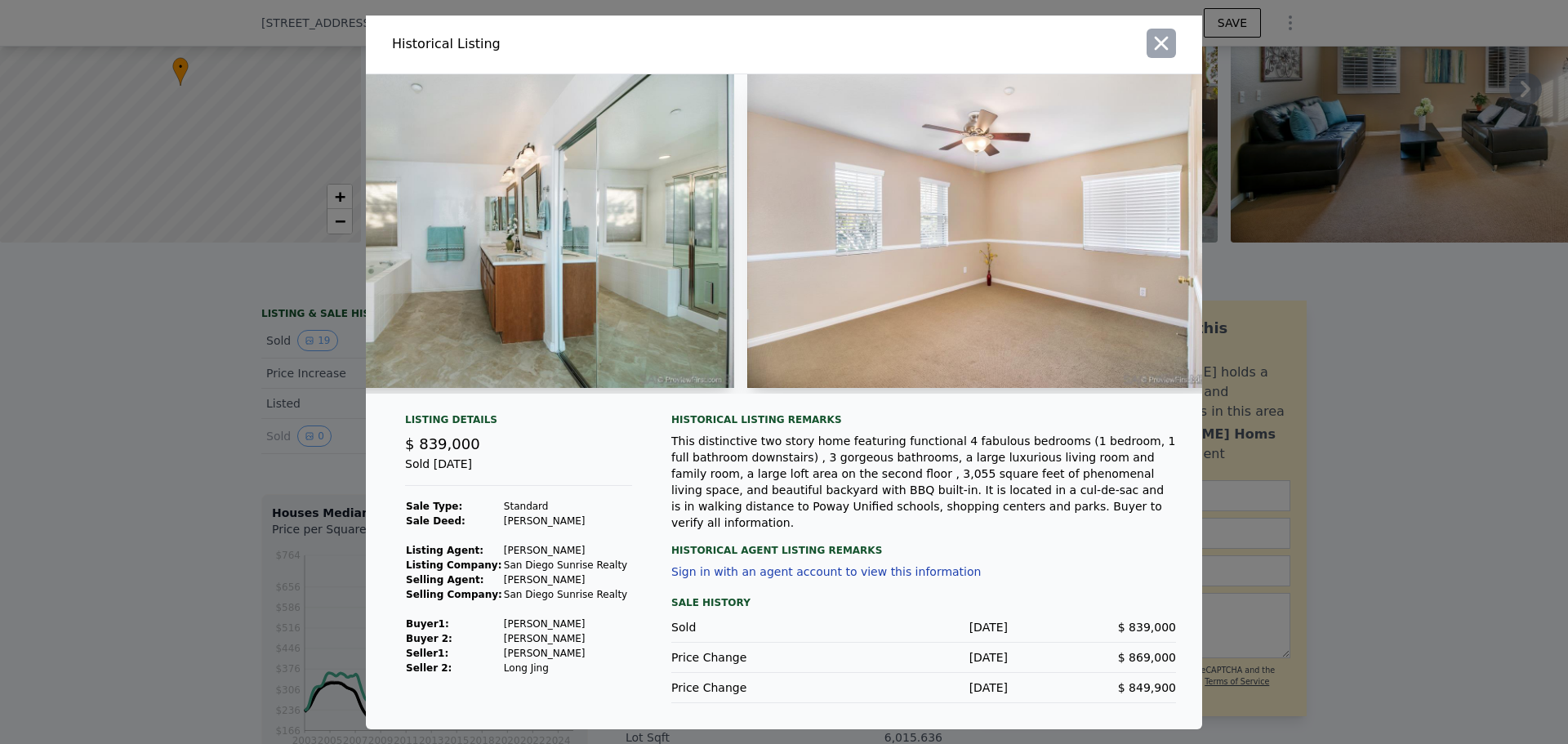
click at [1170, 51] on icon "button" at bounding box center [1161, 43] width 23 height 23
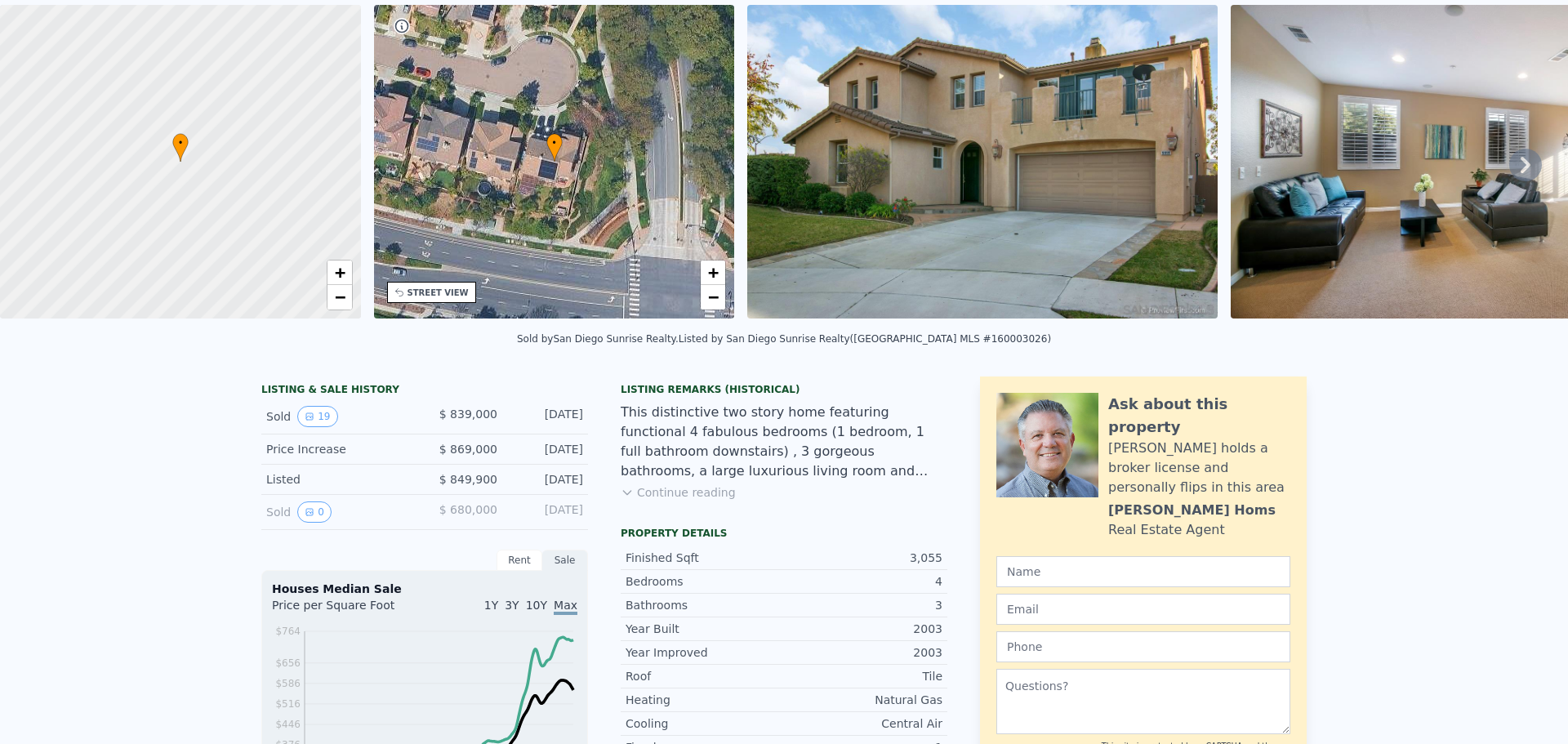
scroll to position [6, 0]
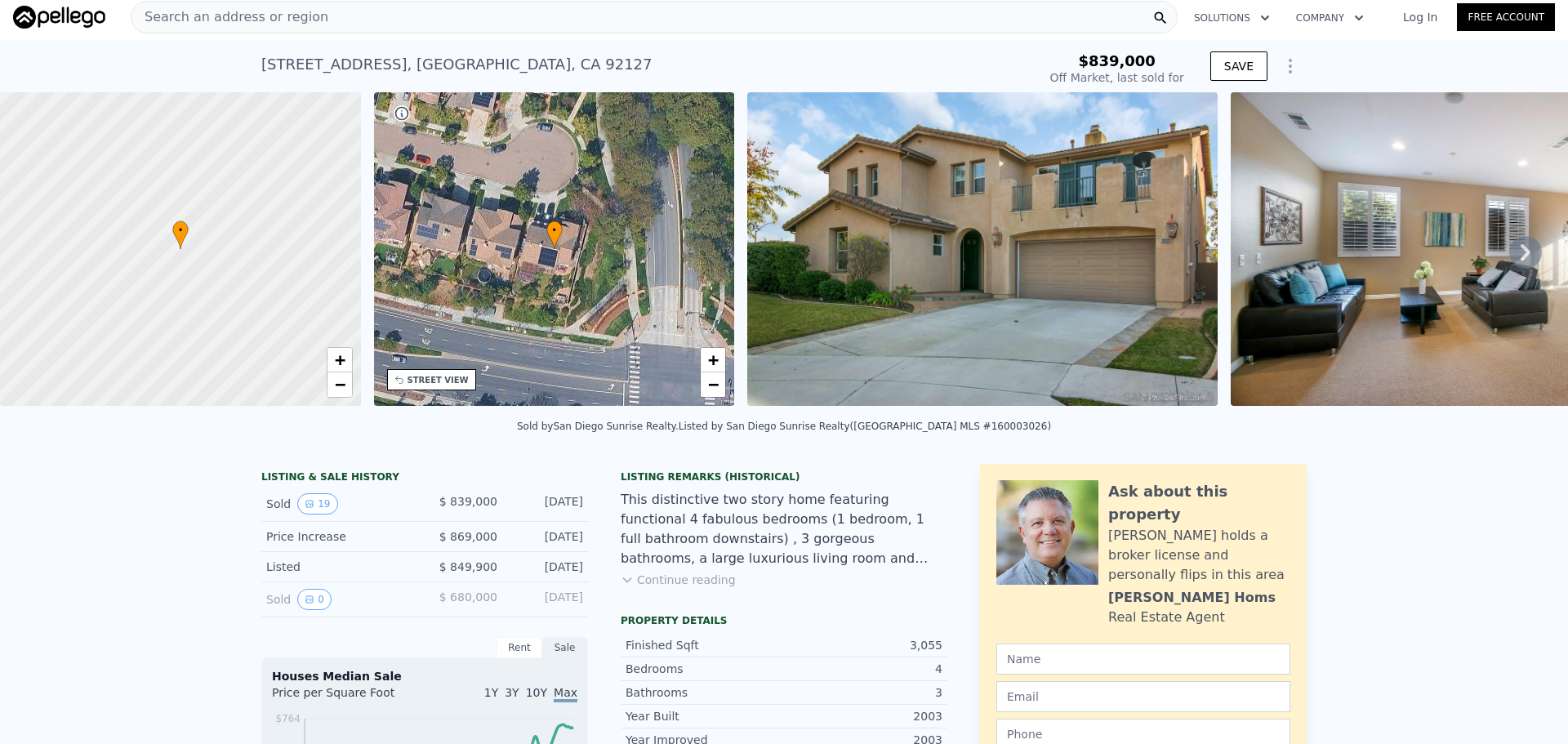
click at [298, 24] on span "Search an address or region" at bounding box center [230, 17] width 197 height 19
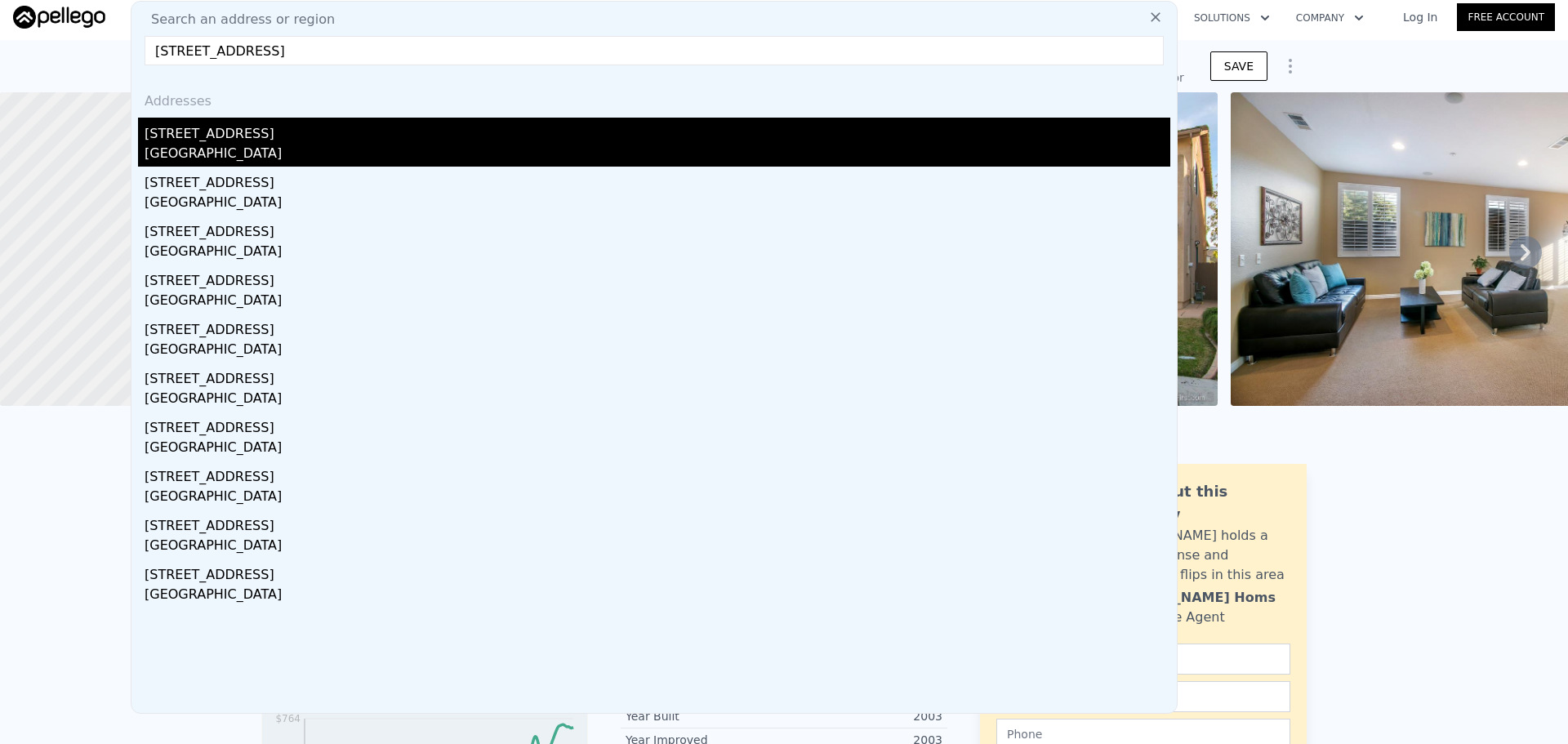
type input "[STREET_ADDRESS]"
click at [222, 129] on div "[STREET_ADDRESS]" at bounding box center [658, 130] width 1026 height 26
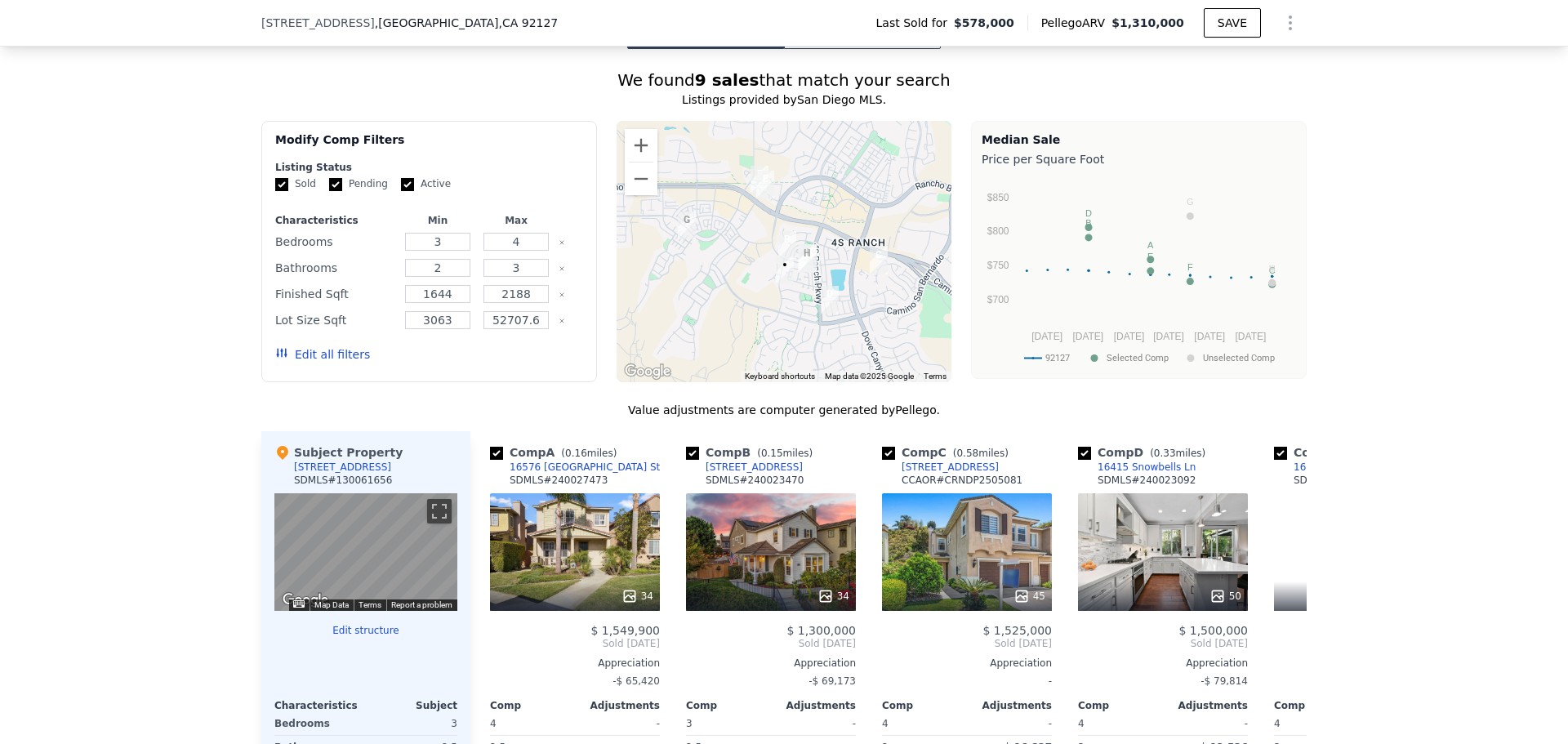
scroll to position [1062, 0]
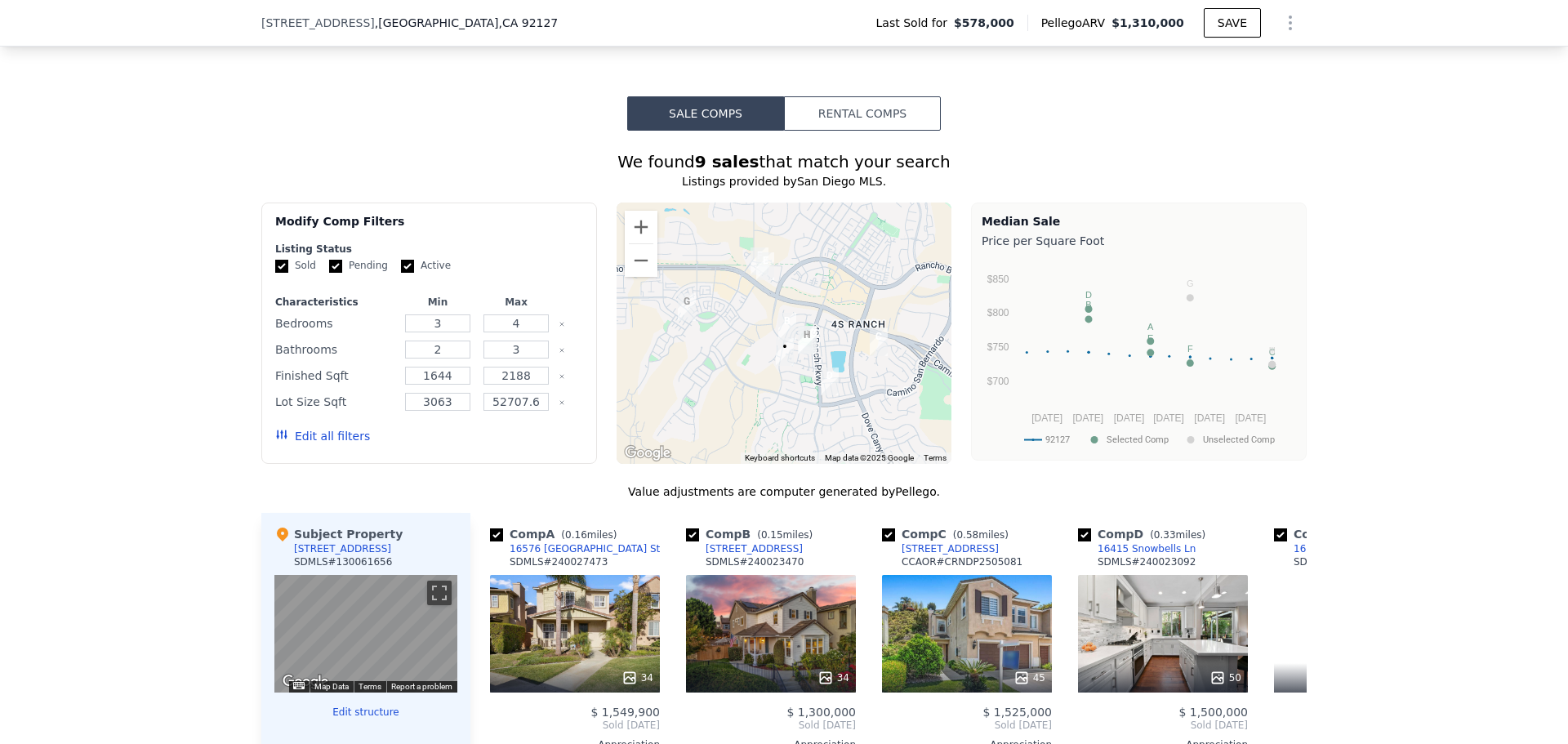
click at [840, 115] on button "Rental Comps" at bounding box center [863, 113] width 157 height 35
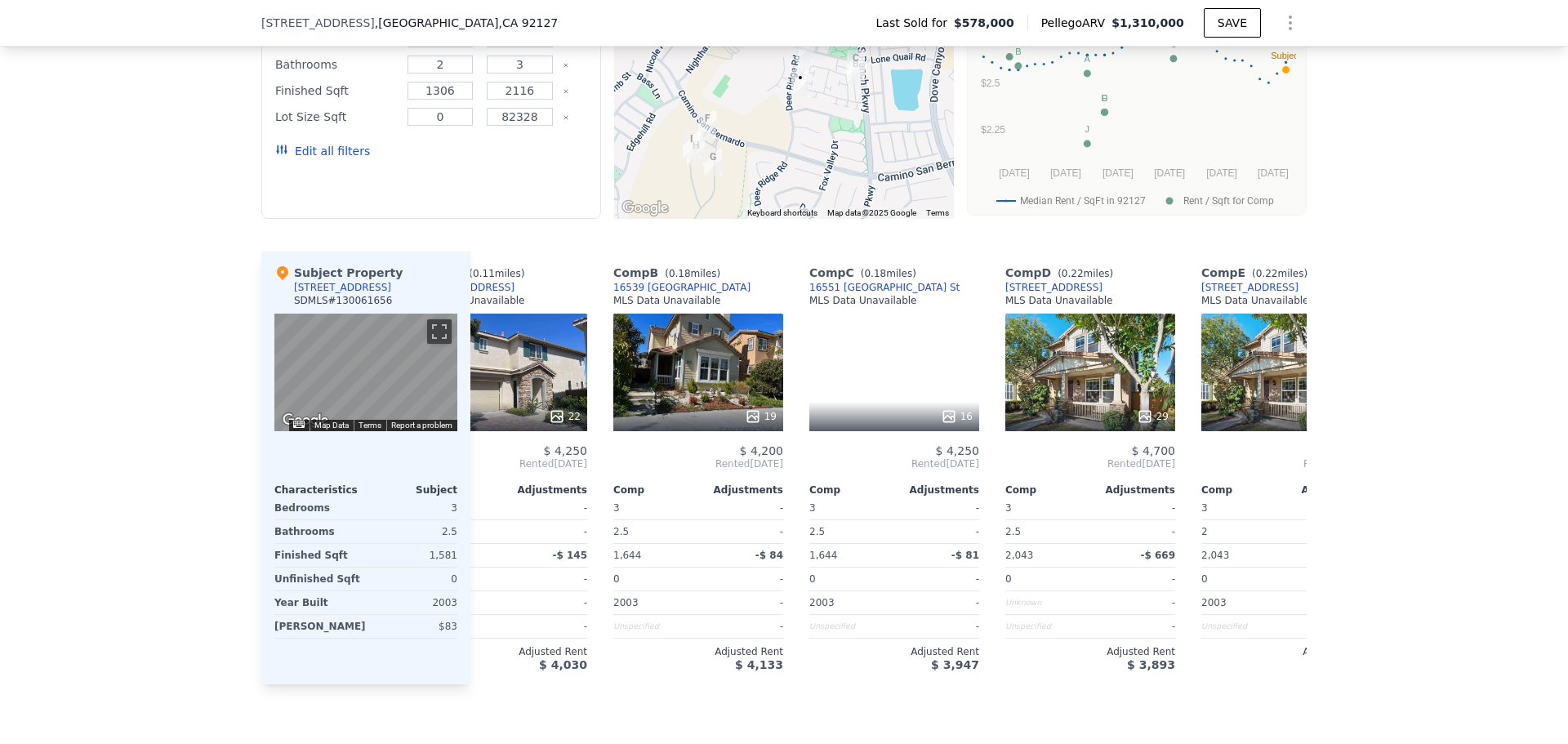
scroll to position [0, 0]
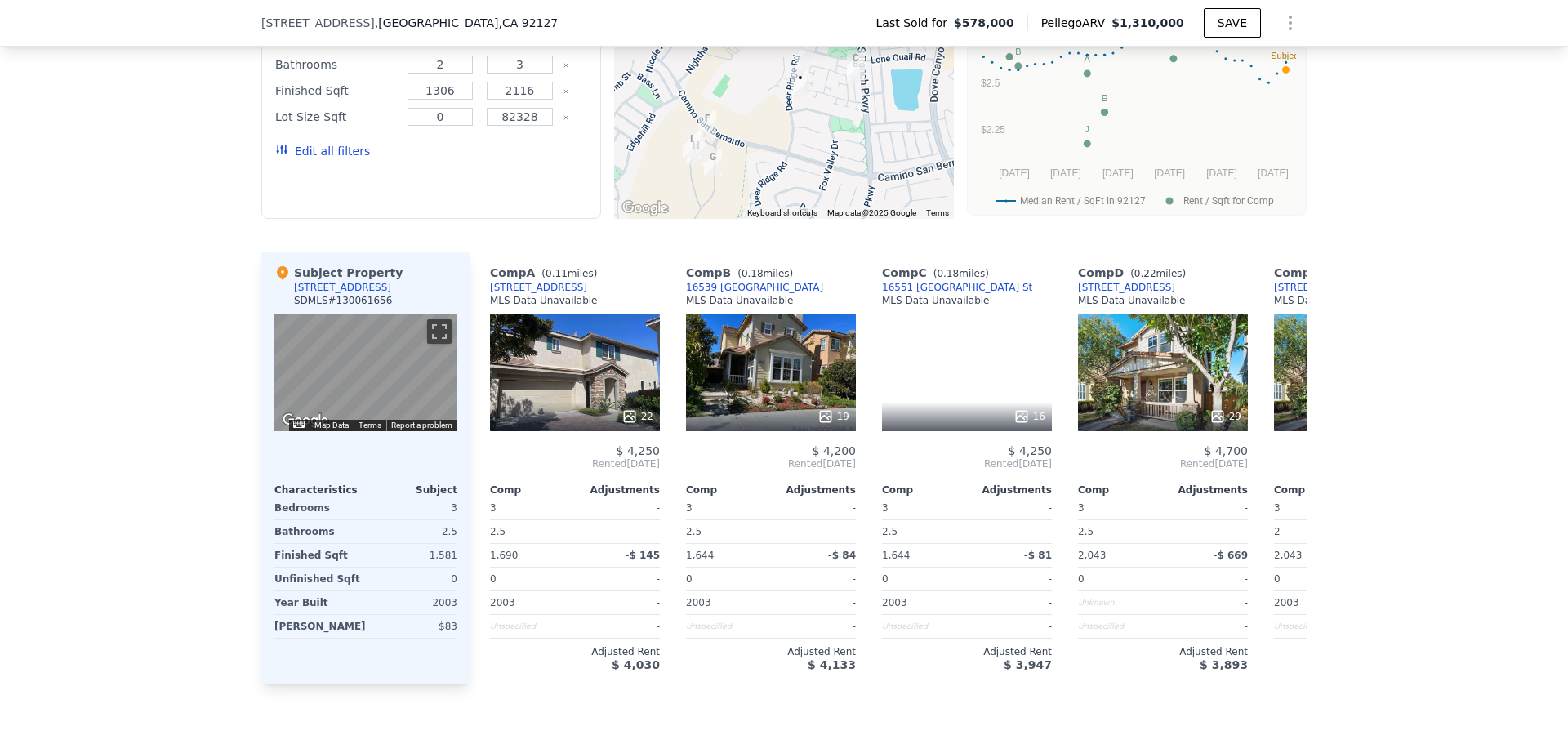
type input "$ 2,169,000"
type input "8"
type input "$ 1,125,747"
type input "4"
type input "6"
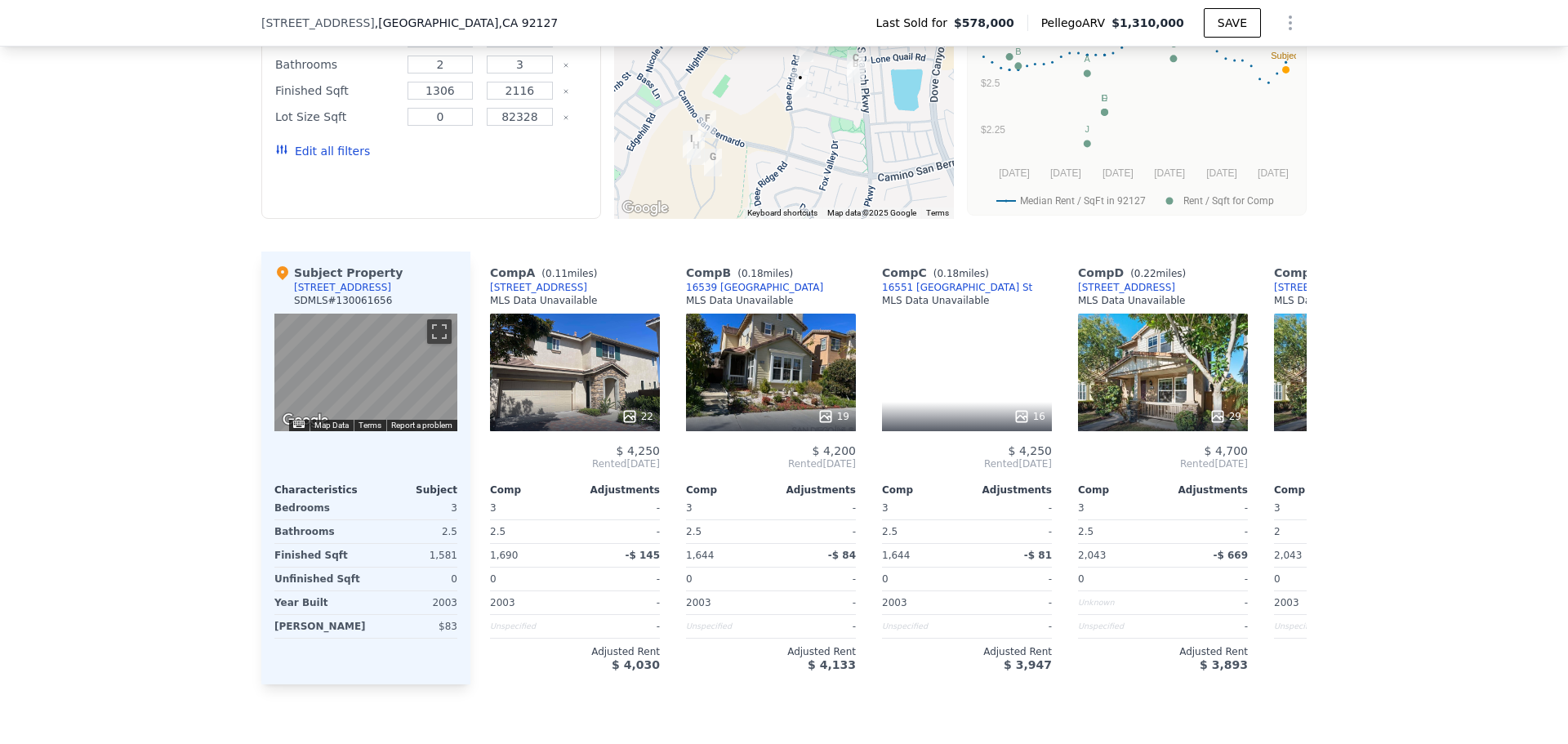
type input "4"
type input "2317"
type input "3451"
type input "39586"
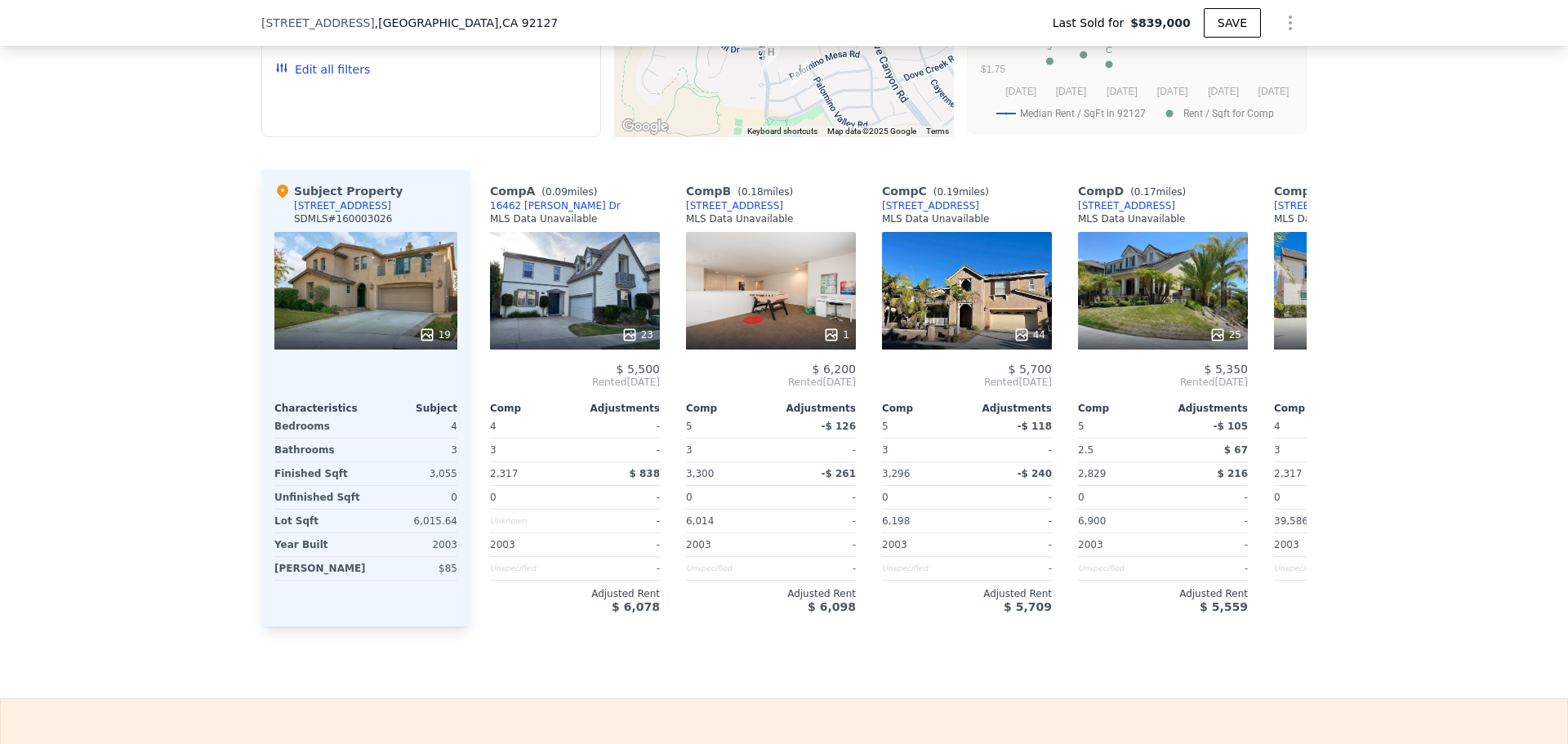
scroll to position [1634, 0]
